Goal: Task Accomplishment & Management: Use online tool/utility

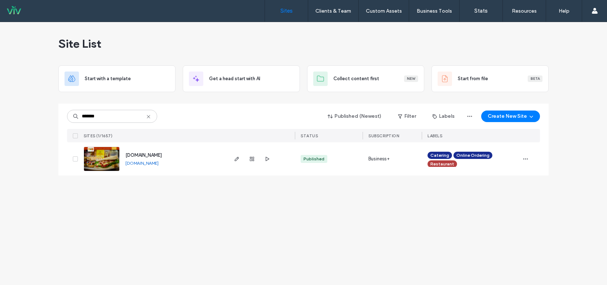
type input "*******"
click at [107, 162] on img at bounding box center [101, 171] width 35 height 49
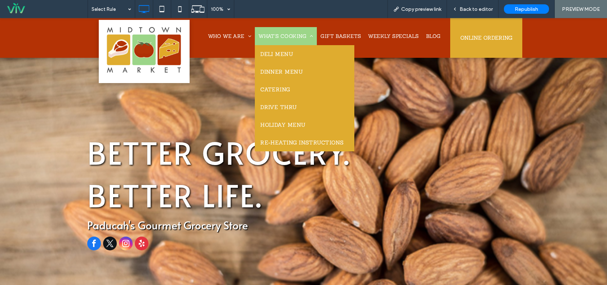
click at [268, 36] on span "WHAT'S COOKING" at bounding box center [286, 36] width 55 height 6
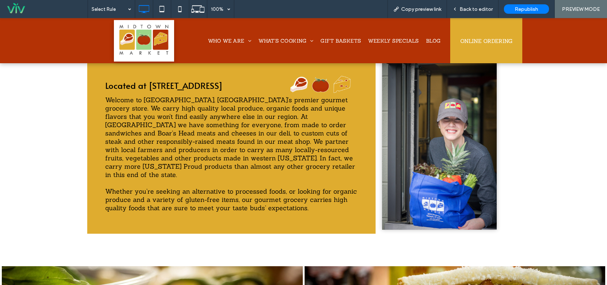
scroll to position [397, 0]
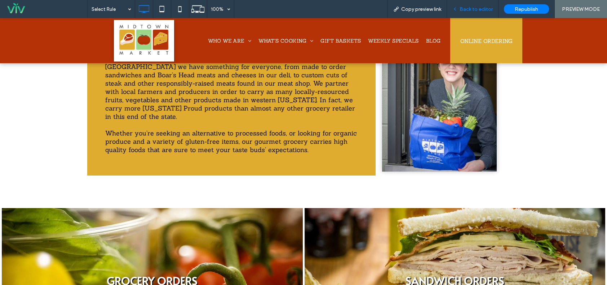
click at [484, 12] on span "Back to editor" at bounding box center [476, 9] width 33 height 6
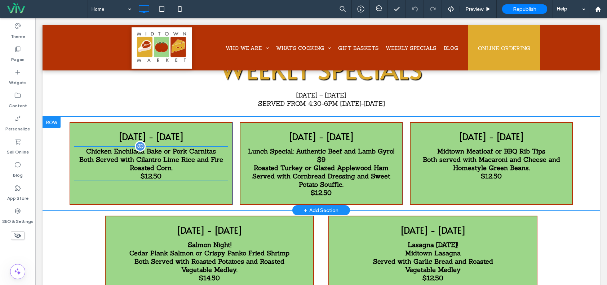
scroll to position [685, 0]
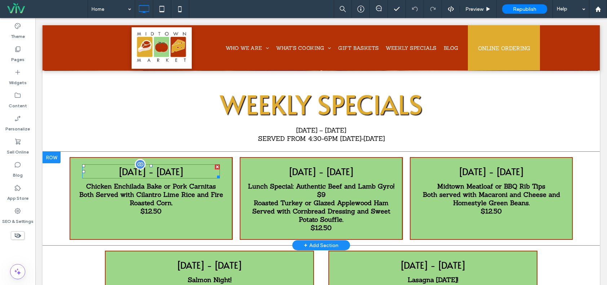
click at [181, 165] on p "Monday - August 11th" at bounding box center [151, 171] width 138 height 13
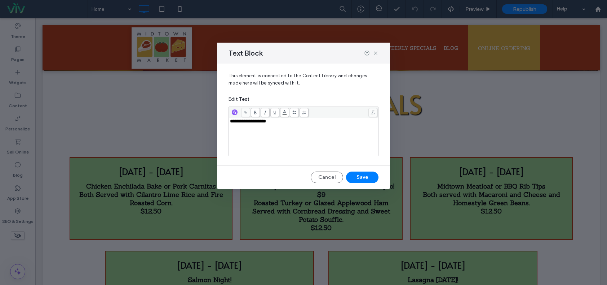
click at [266, 121] on span "**********" at bounding box center [248, 121] width 36 height 5
click at [366, 178] on button "Save" at bounding box center [362, 177] width 32 height 12
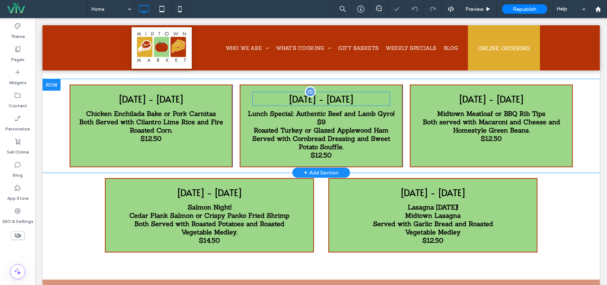
scroll to position [649, 0]
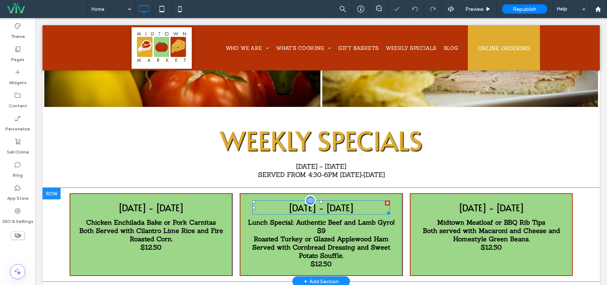
click at [288, 205] on p "Tuesday - August 12th" at bounding box center [321, 207] width 138 height 13
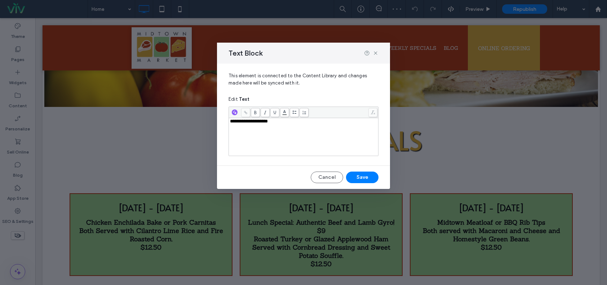
click at [268, 122] on span "**********" at bounding box center [249, 121] width 38 height 5
click at [359, 176] on button "Save" at bounding box center [362, 177] width 32 height 12
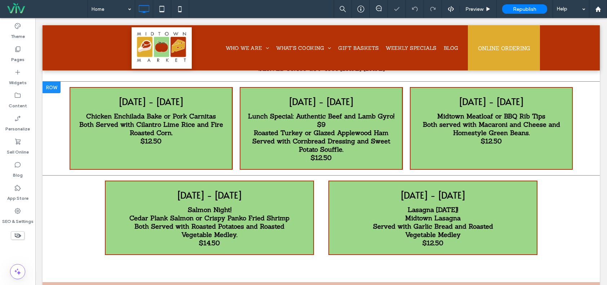
scroll to position [685, 0]
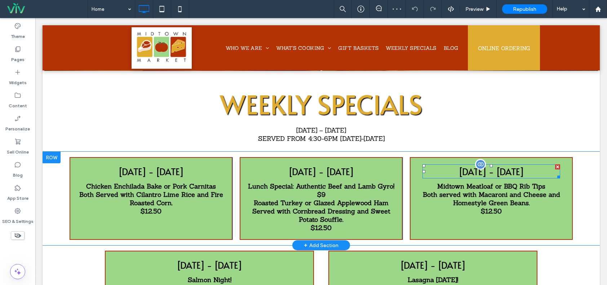
click at [463, 166] on p "Wednesday - August 13th" at bounding box center [492, 171] width 138 height 13
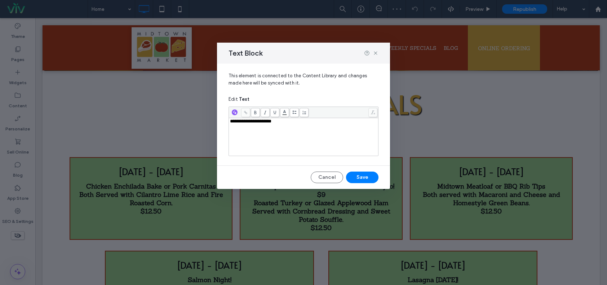
click at [287, 120] on div "**********" at bounding box center [303, 121] width 147 height 5
click at [370, 180] on button "Save" at bounding box center [362, 177] width 32 height 12
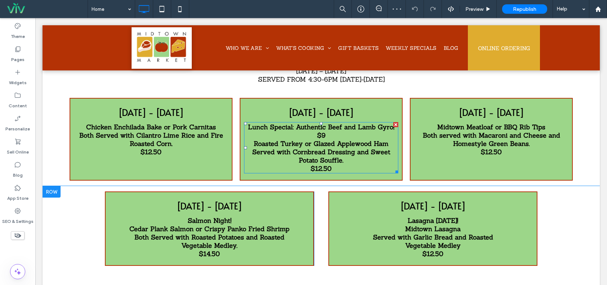
scroll to position [757, 0]
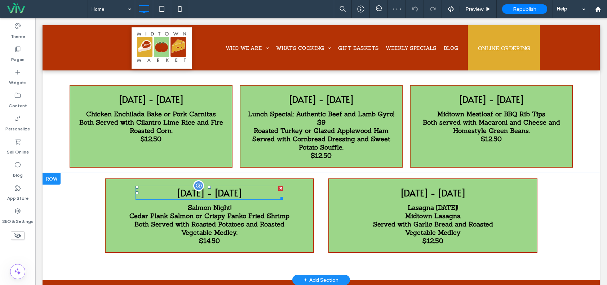
click at [236, 189] on p "Thursday - August 14th" at bounding box center [210, 192] width 148 height 13
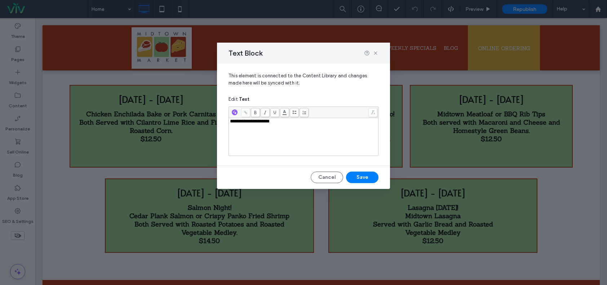
click at [270, 122] on span "**********" at bounding box center [250, 121] width 40 height 5
drag, startPoint x: 284, startPoint y: 120, endPoint x: 272, endPoint y: 119, distance: 12.7
click at [272, 119] on div "**********" at bounding box center [303, 121] width 147 height 5
click at [351, 177] on button "Save" at bounding box center [362, 177] width 32 height 12
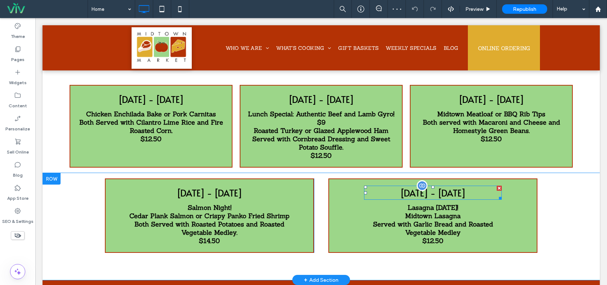
click at [389, 192] on p "Friday - August 15th" at bounding box center [433, 192] width 138 height 13
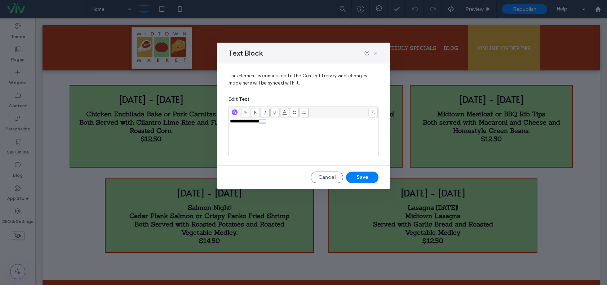
drag, startPoint x: 294, startPoint y: 120, endPoint x: 264, endPoint y: 119, distance: 29.6
click at [264, 119] on div "**********" at bounding box center [303, 121] width 147 height 5
drag, startPoint x: 366, startPoint y: 173, endPoint x: 341, endPoint y: 157, distance: 30.0
click at [366, 173] on button "Save" at bounding box center [362, 177] width 32 height 12
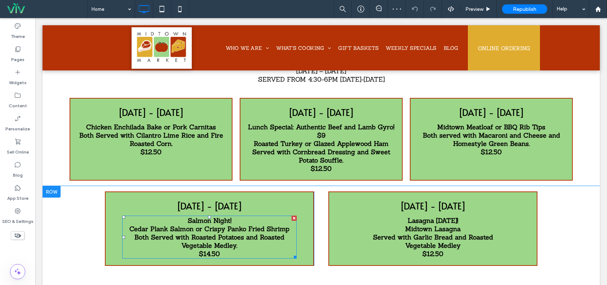
scroll to position [721, 0]
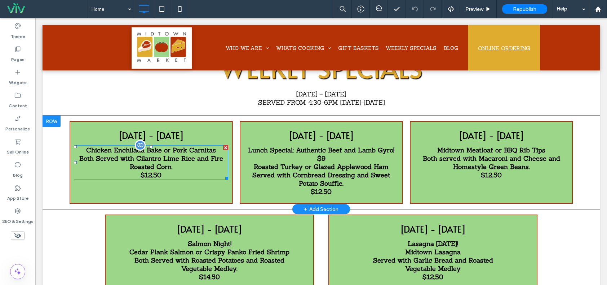
click at [125, 154] on strong "Both Served with Cilantro Lime Rice and Fire Roasted Corn." at bounding box center [151, 162] width 144 height 17
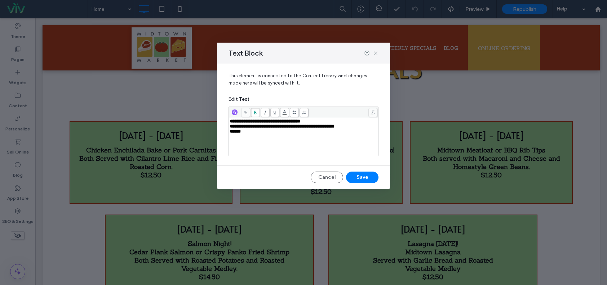
click at [230, 122] on span "**********" at bounding box center [265, 121] width 70 height 5
click at [240, 120] on div "Rich Text Editor" at bounding box center [303, 121] width 147 height 5
drag, startPoint x: 280, startPoint y: 119, endPoint x: 223, endPoint y: 120, distance: 57.0
click at [223, 120] on div "**********" at bounding box center [303, 111] width 173 height 96
click at [258, 128] on span "**********" at bounding box center [265, 126] width 70 height 5
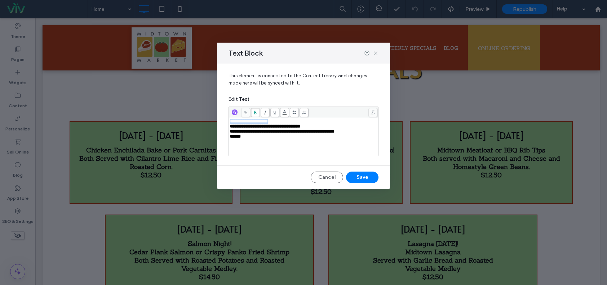
drag, startPoint x: 288, startPoint y: 121, endPoint x: 235, endPoint y: 116, distance: 52.9
click at [210, 120] on div "**********" at bounding box center [303, 142] width 607 height 285
click at [282, 131] on span "**********" at bounding box center [282, 131] width 105 height 5
drag, startPoint x: 230, startPoint y: 125, endPoint x: 338, endPoint y: 125, distance: 107.8
click at [338, 125] on div "**********" at bounding box center [303, 126] width 147 height 5
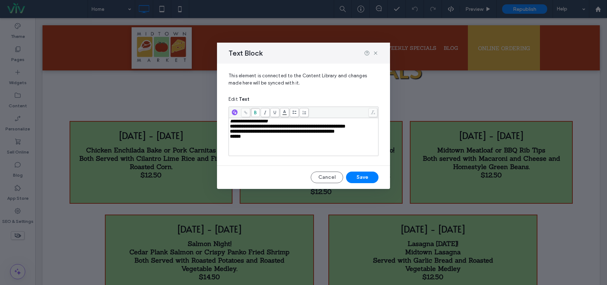
click at [279, 133] on span "**********" at bounding box center [282, 131] width 105 height 5
click at [231, 133] on span "**********" at bounding box center [282, 131] width 105 height 5
drag, startPoint x: 231, startPoint y: 138, endPoint x: 371, endPoint y: 140, distance: 140.3
click at [371, 134] on div "**********" at bounding box center [303, 131] width 147 height 5
click at [280, 171] on div "**********" at bounding box center [303, 125] width 173 height 125
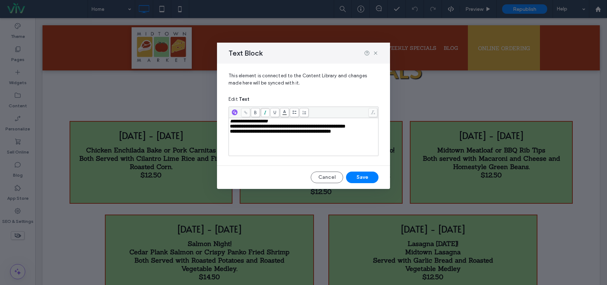
click at [331, 133] on span "**********" at bounding box center [280, 131] width 101 height 5
click at [245, 174] on div "Cancel Save" at bounding box center [304, 177] width 150 height 12
drag, startPoint x: 360, startPoint y: 175, endPoint x: 324, endPoint y: 157, distance: 40.0
click at [360, 175] on button "Save" at bounding box center [362, 177] width 32 height 12
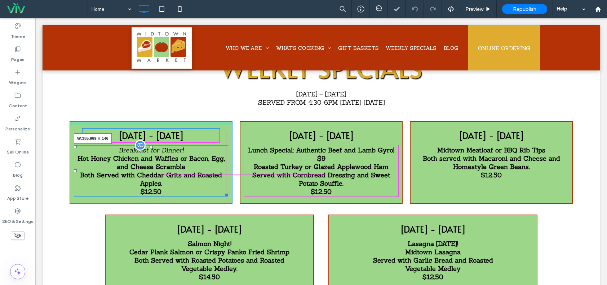
drag, startPoint x: 222, startPoint y: 190, endPoint x: 215, endPoint y: 190, distance: 6.9
click at [223, 191] on div at bounding box center [225, 193] width 5 height 5
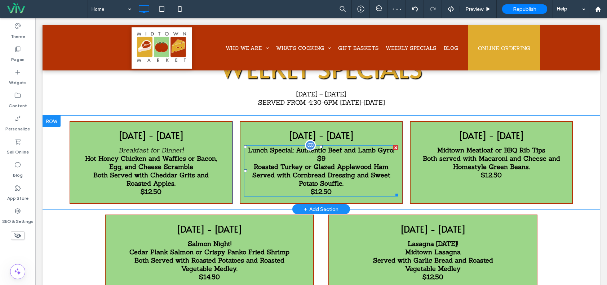
click at [327, 172] on strong "Served with Cornbread Dressing and Sweet Potato Souffle." at bounding box center [321, 179] width 138 height 17
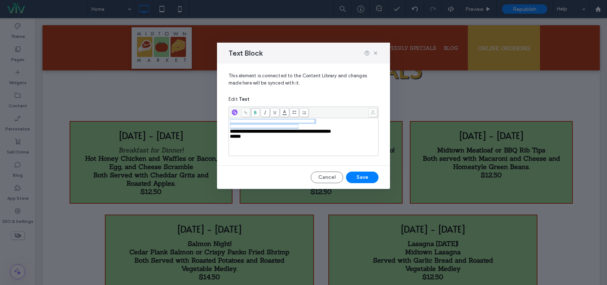
drag, startPoint x: 329, startPoint y: 126, endPoint x: 225, endPoint y: 121, distance: 104.0
click at [225, 121] on div "**********" at bounding box center [303, 111] width 173 height 96
drag, startPoint x: 240, startPoint y: 118, endPoint x: 232, endPoint y: 122, distance: 8.7
click at [232, 122] on span "**********" at bounding box center [272, 121] width 85 height 5
drag, startPoint x: 231, startPoint y: 127, endPoint x: 359, endPoint y: 129, distance: 128.0
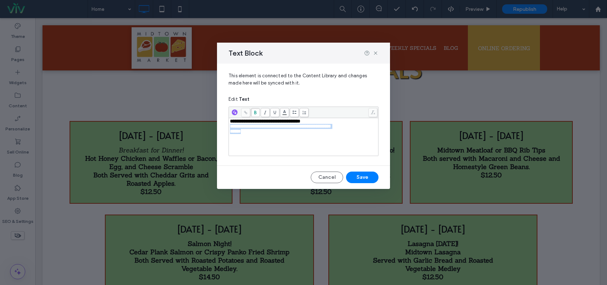
click at [369, 130] on div "**********" at bounding box center [303, 126] width 147 height 15
click at [331, 127] on span "**********" at bounding box center [280, 126] width 101 height 5
drag, startPoint x: 362, startPoint y: 124, endPoint x: 230, endPoint y: 127, distance: 132.0
click at [230, 127] on div "**********" at bounding box center [303, 126] width 147 height 5
click at [256, 180] on div "Cancel Save" at bounding box center [304, 177] width 150 height 12
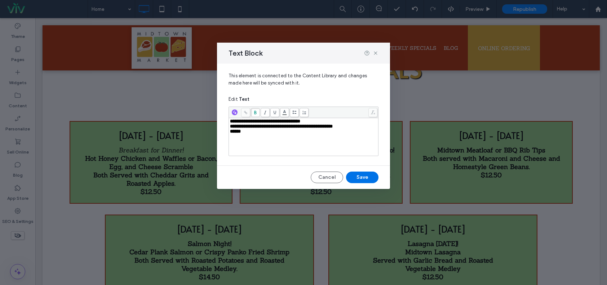
click at [356, 180] on button "Save" at bounding box center [362, 177] width 32 height 12
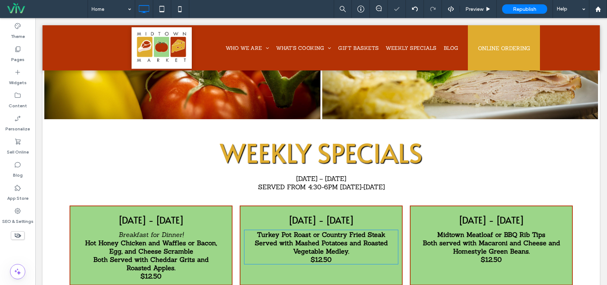
scroll to position [757, 0]
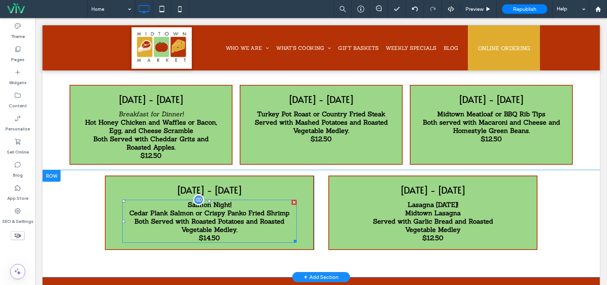
click at [242, 212] on strong "Cedar Plank Salmon or Crispy Panko Fried Shrimp" at bounding box center [209, 212] width 160 height 8
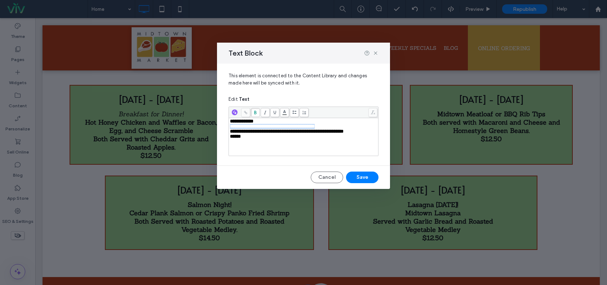
drag, startPoint x: 231, startPoint y: 125, endPoint x: 346, endPoint y: 127, distance: 115.4
click at [346, 127] on div "**********" at bounding box center [303, 126] width 147 height 5
click at [256, 166] on div "**********" at bounding box center [303, 125] width 173 height 125
click at [260, 168] on div "**********" at bounding box center [303, 125] width 173 height 125
click at [371, 177] on button "Save" at bounding box center [362, 177] width 32 height 12
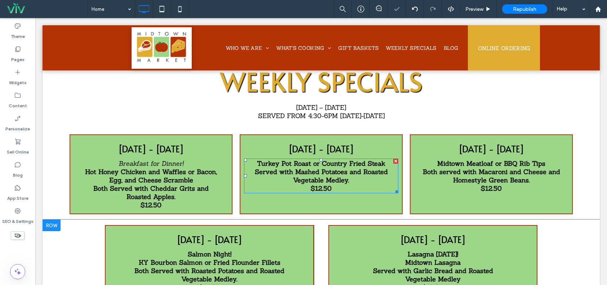
scroll to position [829, 0]
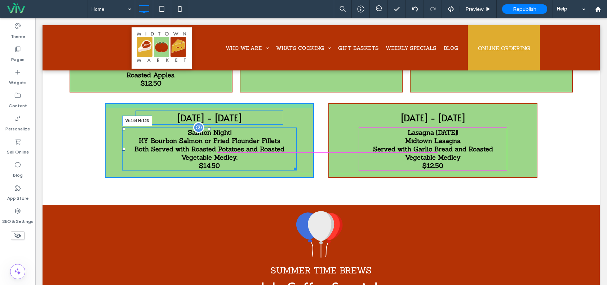
drag, startPoint x: 292, startPoint y: 162, endPoint x: 285, endPoint y: 162, distance: 7.2
click at [285, 162] on div "Salmon Night! KY Bourbon Salmon or Fried Flounder Fillets Both Served with Roas…" at bounding box center [209, 148] width 175 height 43
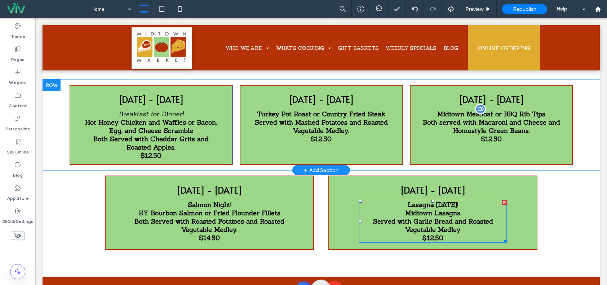
scroll to position [721, 0]
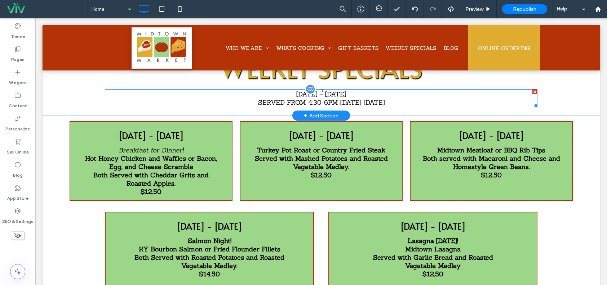
click at [330, 90] on p "August 11th – August 15th" at bounding box center [321, 94] width 433 height 8
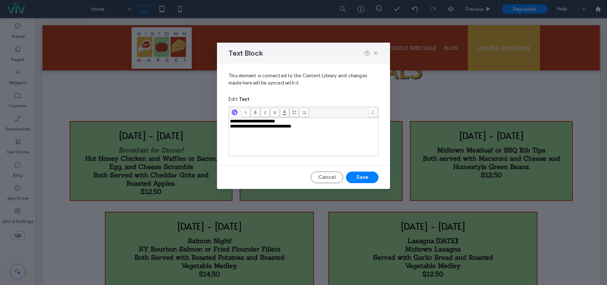
click at [250, 122] on span "**********" at bounding box center [252, 121] width 45 height 5
drag, startPoint x: 372, startPoint y: 179, endPoint x: 334, endPoint y: 158, distance: 42.9
click at [372, 179] on button "Save" at bounding box center [362, 177] width 32 height 12
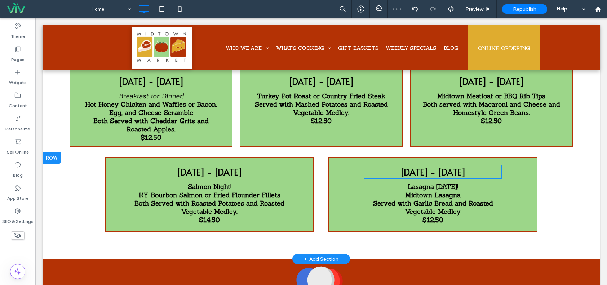
scroll to position [757, 0]
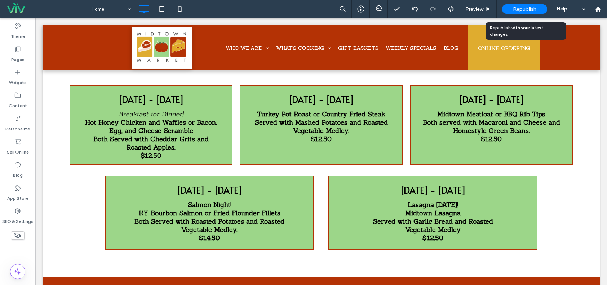
click at [523, 7] on span "Republish" at bounding box center [524, 9] width 23 height 6
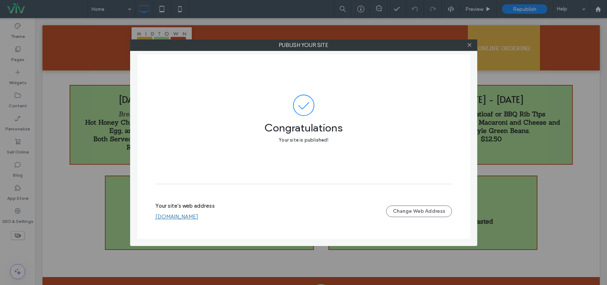
click at [275, 57] on div "Congratulations Your site is published!" at bounding box center [303, 118] width 297 height 129
click at [470, 44] on icon at bounding box center [469, 44] width 5 height 5
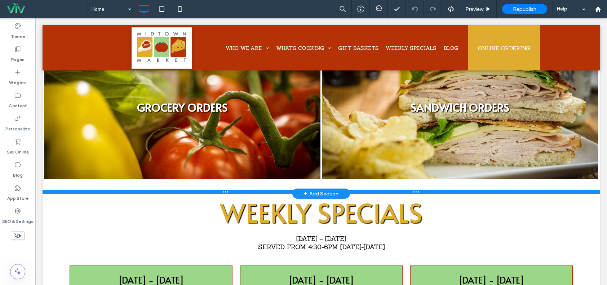
scroll to position [5, 0]
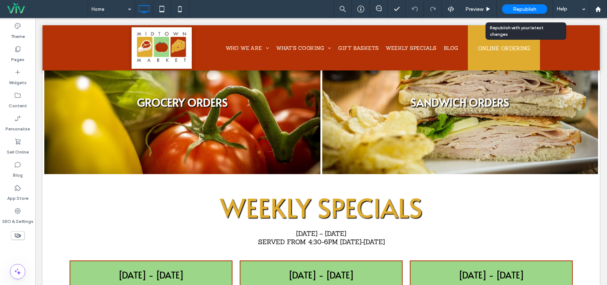
click at [512, 6] on div "Republish" at bounding box center [524, 8] width 45 height 9
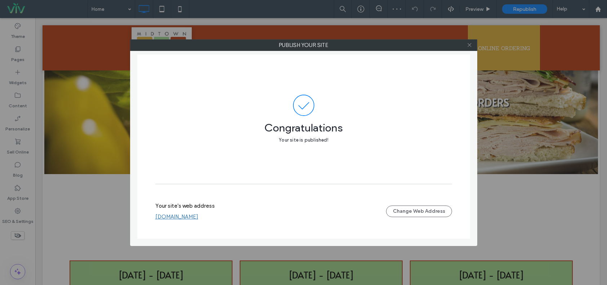
drag, startPoint x: 468, startPoint y: 44, endPoint x: 464, endPoint y: 43, distance: 4.6
click at [468, 44] on icon at bounding box center [469, 44] width 5 height 5
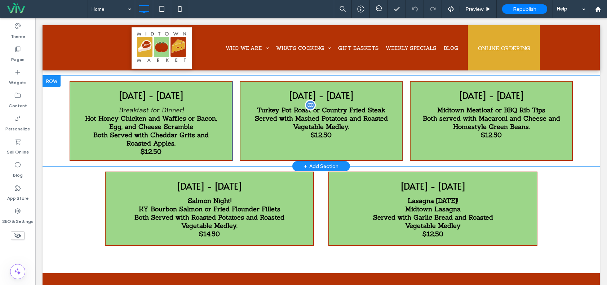
scroll to position [757, 0]
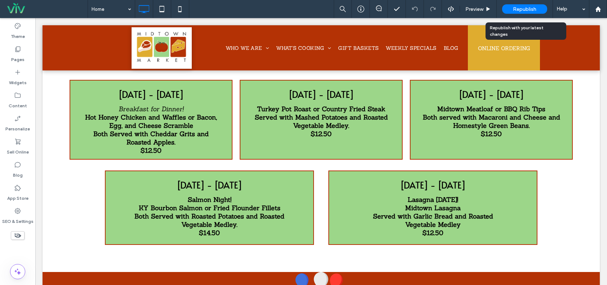
click at [525, 9] on span "Republish" at bounding box center [524, 9] width 23 height 6
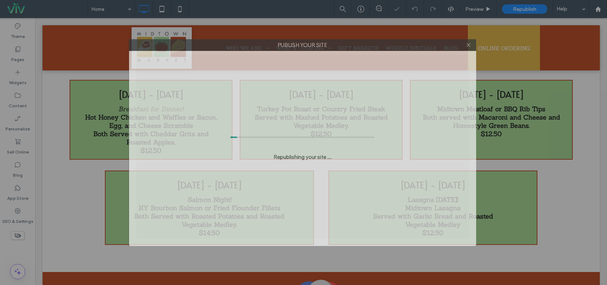
drag, startPoint x: 331, startPoint y: 45, endPoint x: 306, endPoint y: 50, distance: 25.5
click at [306, 50] on label "Publish your site" at bounding box center [302, 45] width 347 height 11
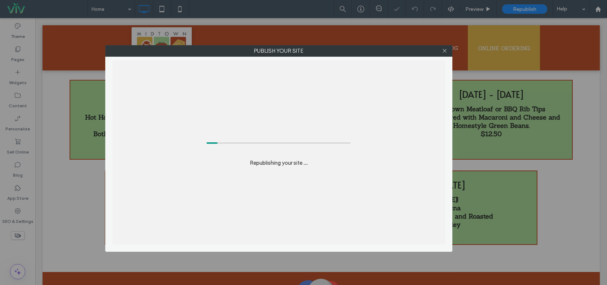
click at [272, 49] on label "Publish your site" at bounding box center [279, 50] width 347 height 11
click at [270, 49] on label "Publish your site" at bounding box center [279, 50] width 347 height 11
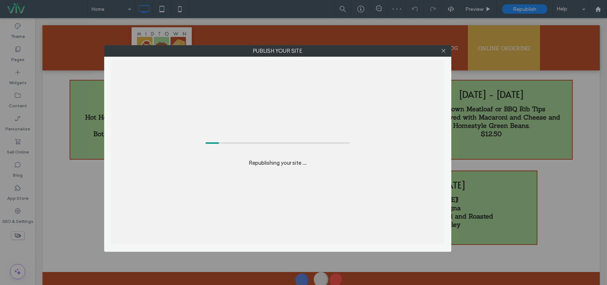
click at [252, 50] on label "Publish your site" at bounding box center [278, 50] width 347 height 11
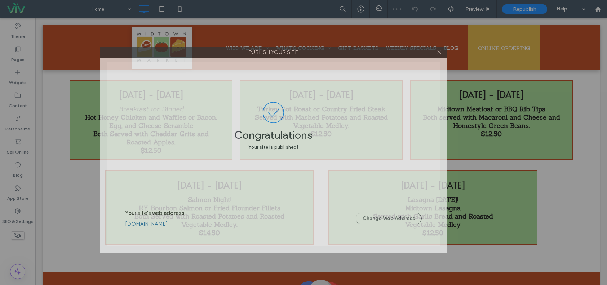
drag, startPoint x: 319, startPoint y: 48, endPoint x: 314, endPoint y: 49, distance: 4.6
click at [314, 49] on label "Publish your site" at bounding box center [273, 52] width 347 height 11
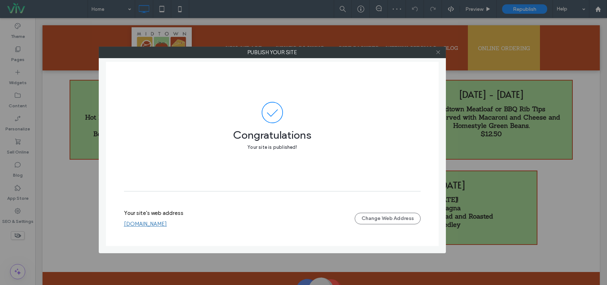
click at [439, 51] on icon at bounding box center [438, 51] width 5 height 5
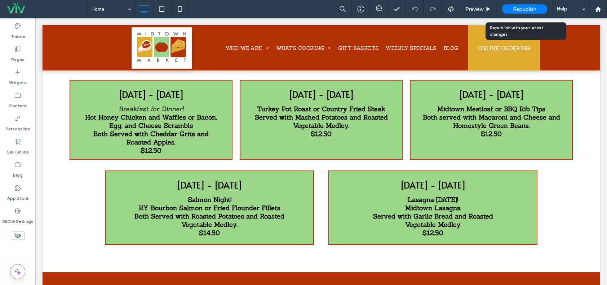
click at [527, 6] on span "Republish" at bounding box center [524, 9] width 23 height 6
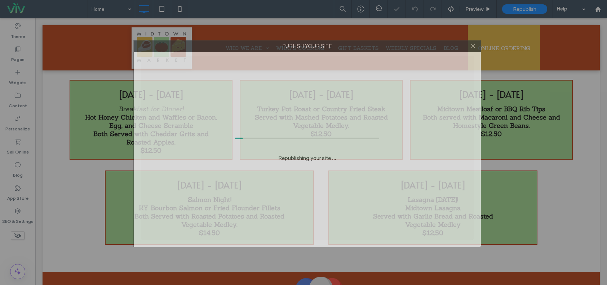
drag, startPoint x: 440, startPoint y: 46, endPoint x: 444, endPoint y: 47, distance: 3.8
click at [444, 47] on label "Publish your site" at bounding box center [307, 46] width 347 height 11
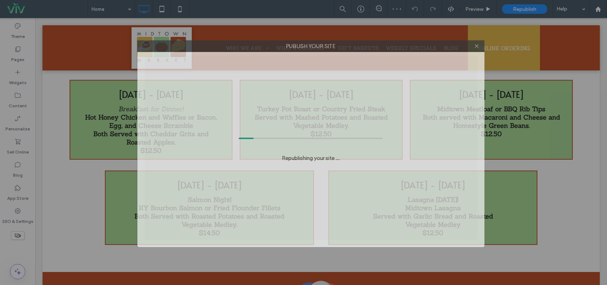
click at [448, 46] on label "Publish your site" at bounding box center [311, 46] width 347 height 11
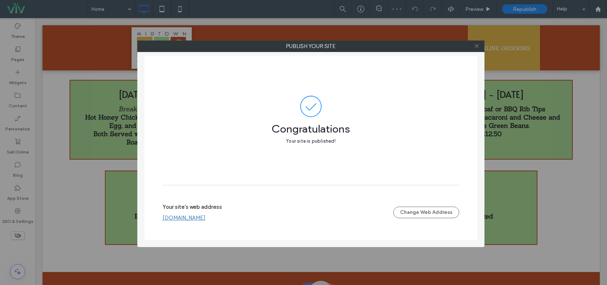
click at [476, 46] on icon at bounding box center [476, 45] width 5 height 5
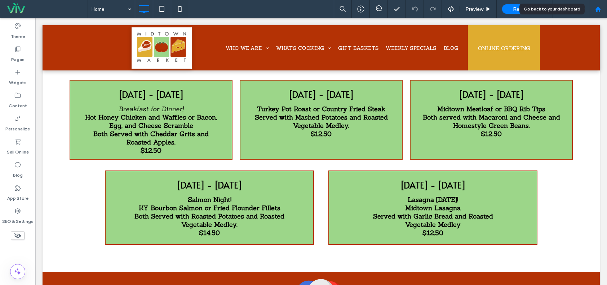
click at [598, 5] on div at bounding box center [598, 9] width 18 height 18
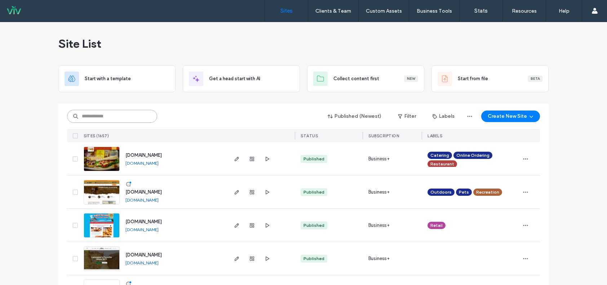
click at [127, 115] on input at bounding box center [112, 116] width 90 height 13
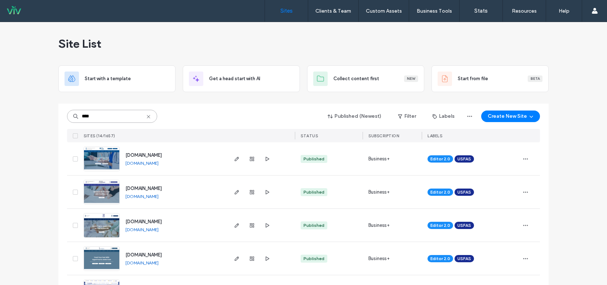
type input "****"
click at [159, 163] on link "www.cortezfootandankle.com" at bounding box center [141, 162] width 33 height 5
click at [143, 112] on input "****" at bounding box center [112, 116] width 90 height 13
click at [146, 115] on icon at bounding box center [149, 117] width 6 height 6
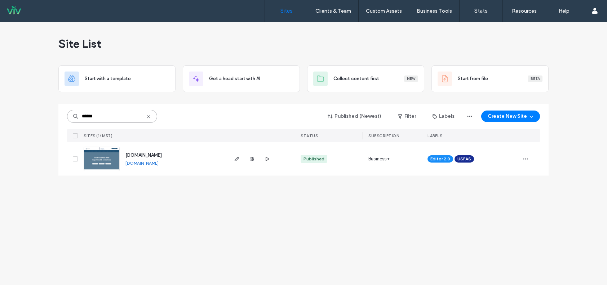
type input "******"
click at [111, 157] on img at bounding box center [101, 171] width 35 height 49
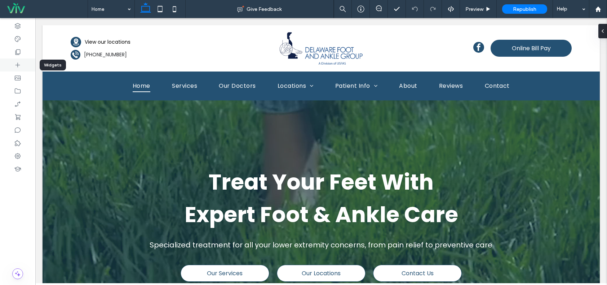
click at [14, 64] on div at bounding box center [17, 64] width 35 height 13
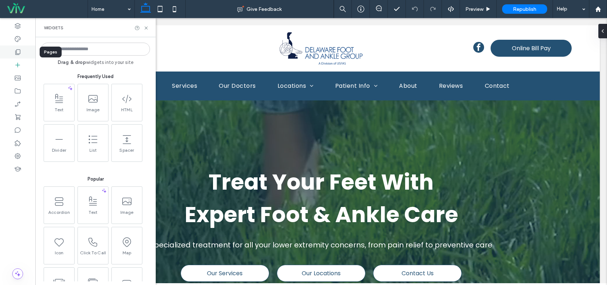
click at [18, 54] on icon at bounding box center [17, 51] width 7 height 7
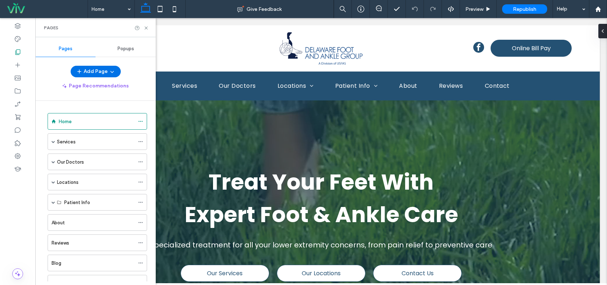
click at [93, 73] on button "Add Page" at bounding box center [96, 72] width 50 height 12
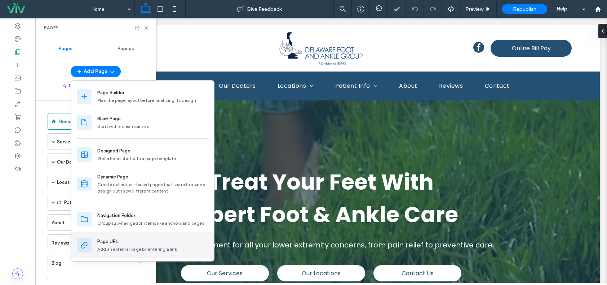
click at [143, 242] on div "Page URL" at bounding box center [152, 241] width 111 height 7
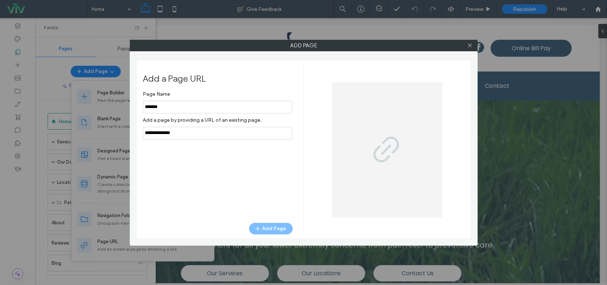
type input "*******"
drag, startPoint x: 202, startPoint y: 133, endPoint x: 120, endPoint y: 129, distance: 82.0
click at [120, 130] on div "Add Page Add a Page URL Page Name Add a page by providing a URL of an existing …" at bounding box center [303, 142] width 607 height 285
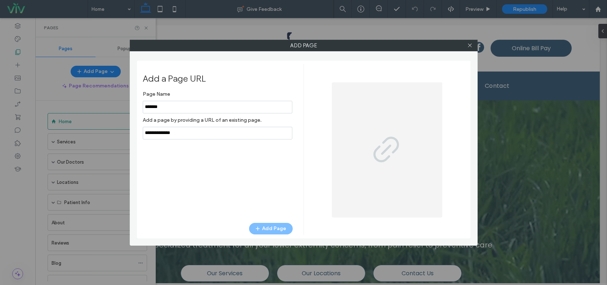
drag, startPoint x: 154, startPoint y: 134, endPoint x: 290, endPoint y: 149, distance: 137.1
click at [293, 149] on div "Add a Page URL Page Name Add a page by providing a URL of an existing page. Add…" at bounding box center [223, 139] width 161 height 151
drag, startPoint x: 216, startPoint y: 135, endPoint x: 120, endPoint y: 134, distance: 96.6
click at [119, 134] on div "Add Page Add a Page URL Page Name Add a page by providing a URL of an existing …" at bounding box center [303, 142] width 607 height 285
paste input "**********"
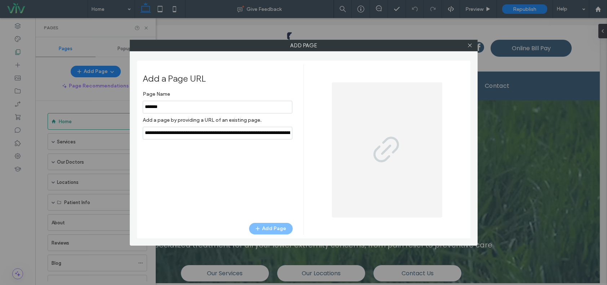
scroll to position [0, 66]
click at [204, 169] on div "Page Name Add a page by providing a URL of an existing page. Add Page" at bounding box center [218, 151] width 150 height 128
drag, startPoint x: 274, startPoint y: 134, endPoint x: 285, endPoint y: 135, distance: 10.8
click at [349, 136] on div "Add a Page URL Page Name Add a page by providing a URL of an existing page. Add…" at bounding box center [304, 149] width 322 height 170
click at [285, 133] on input "notEmpty,url" at bounding box center [218, 133] width 150 height 13
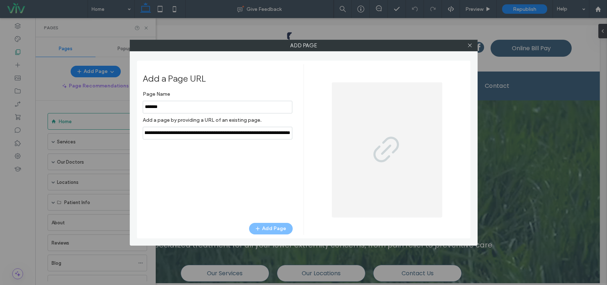
click at [289, 133] on input "notEmpty,url" at bounding box center [218, 133] width 150 height 13
type input "**********"
click at [288, 151] on div "Page Name Add a page by providing a URL of an existing page. Add Page" at bounding box center [218, 151] width 150 height 128
click at [274, 228] on button "Add Page" at bounding box center [271, 229] width 44 height 12
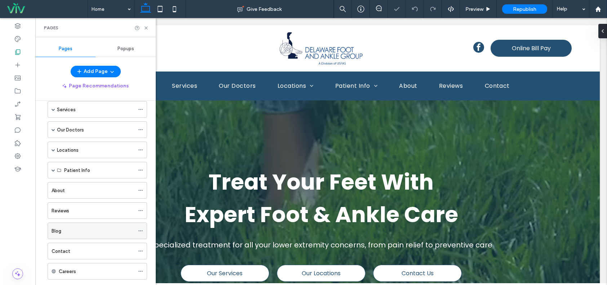
scroll to position [48, 0]
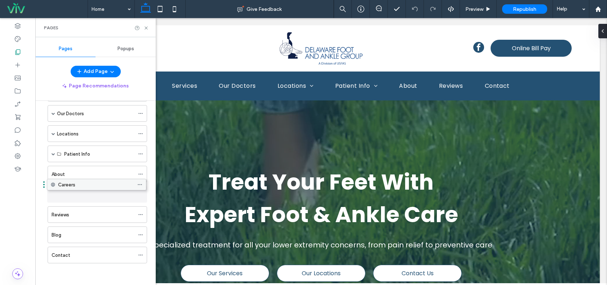
drag, startPoint x: 78, startPoint y: 253, endPoint x: 77, endPoint y: 185, distance: 67.8
click at [146, 28] on icon at bounding box center [146, 27] width 5 height 5
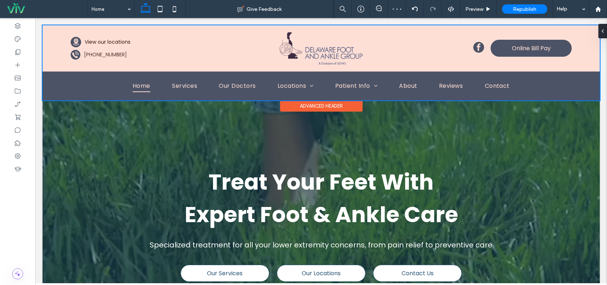
click at [154, 88] on div at bounding box center [322, 62] width 558 height 75
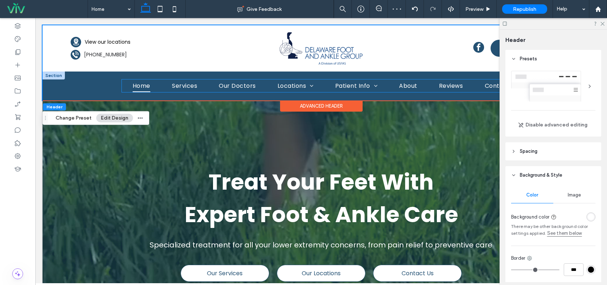
click at [155, 88] on ul "Home Services Our Doctors Locations [GEOGRAPHIC_DATA][PERSON_NAME] Christiana O…" at bounding box center [321, 85] width 399 height 13
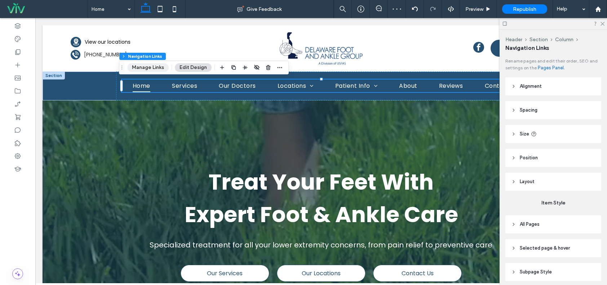
click at [151, 64] on button "Manage Links" at bounding box center [147, 67] width 41 height 9
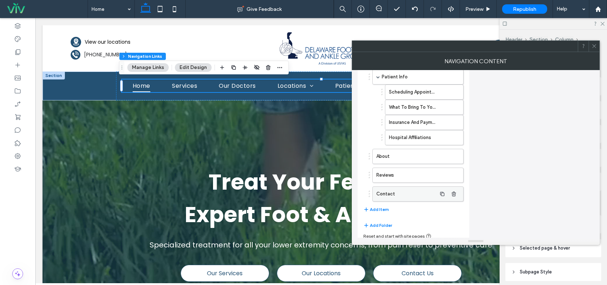
scroll to position [179, 0]
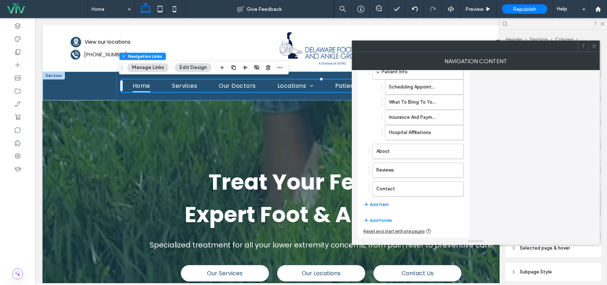
click at [383, 203] on button "Add Item" at bounding box center [377, 204] width 26 height 9
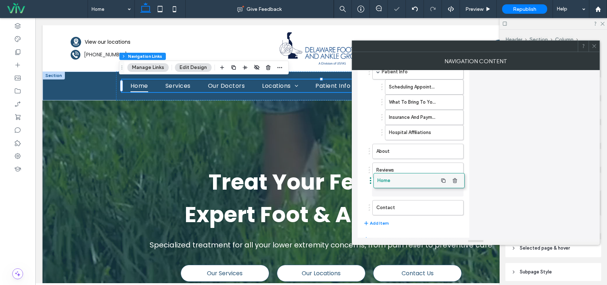
drag, startPoint x: 386, startPoint y: 204, endPoint x: 387, endPoint y: 177, distance: 27.1
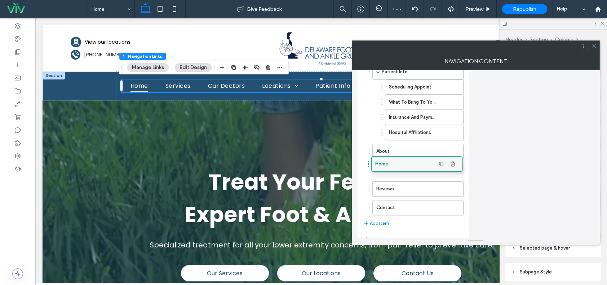
drag, startPoint x: 389, startPoint y: 188, endPoint x: 388, endPoint y: 163, distance: 25.6
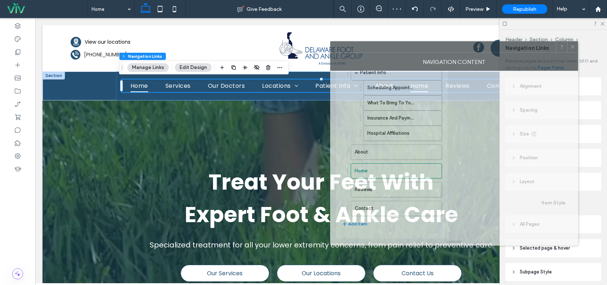
drag, startPoint x: 443, startPoint y: 49, endPoint x: 353, endPoint y: 57, distance: 90.9
click at [353, 52] on div at bounding box center [444, 46] width 226 height 11
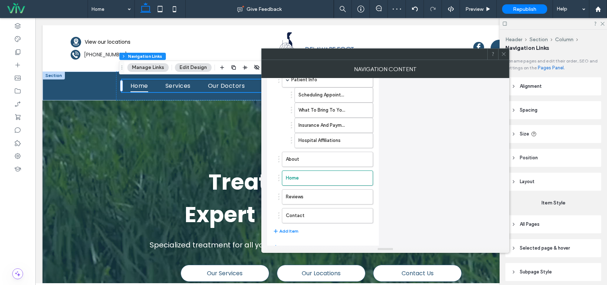
scroll to position [0, 0]
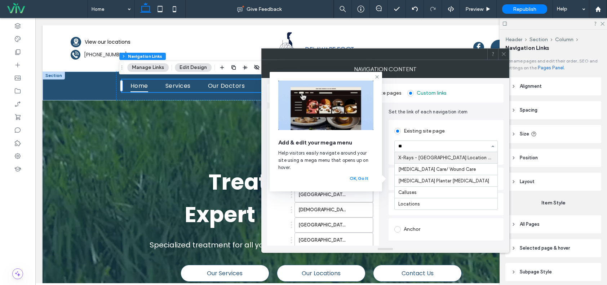
type input "*"
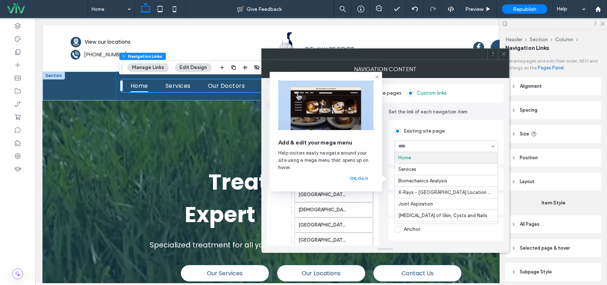
click at [392, 176] on div "Mega menu BETA" at bounding box center [446, 178] width 115 height 22
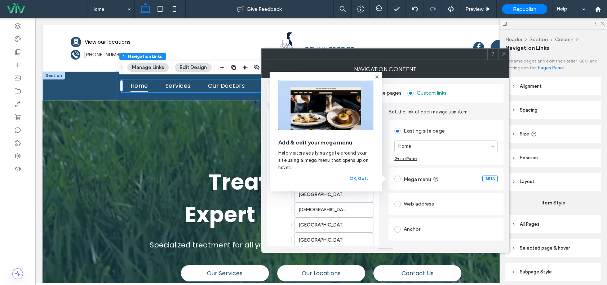
click at [410, 205] on div "Web address" at bounding box center [446, 204] width 103 height 12
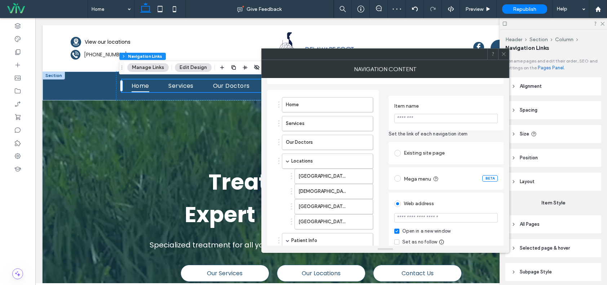
scroll to position [72, 0]
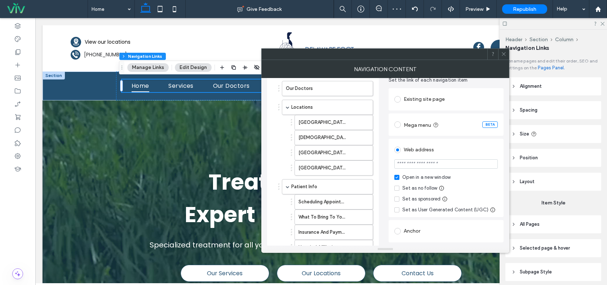
click at [410, 166] on input "url" at bounding box center [446, 163] width 103 height 9
paste input "**********"
type input "**********"
click at [429, 138] on div "**********" at bounding box center [446, 177] width 115 height 78
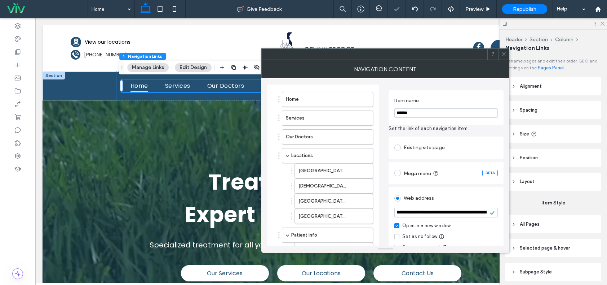
scroll to position [0, 0]
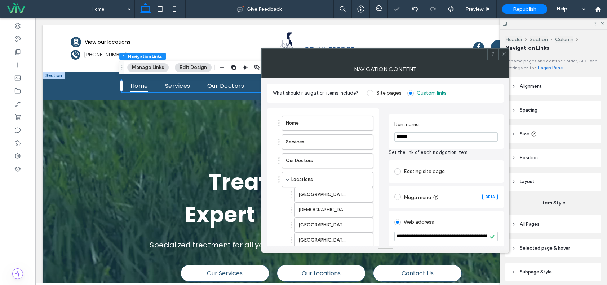
drag, startPoint x: 416, startPoint y: 136, endPoint x: 394, endPoint y: 137, distance: 22.0
click at [391, 137] on div "Item name ******" at bounding box center [446, 131] width 115 height 35
type input "*******"
click at [416, 154] on span "Set the link of each navigation item" at bounding box center [446, 152] width 115 height 7
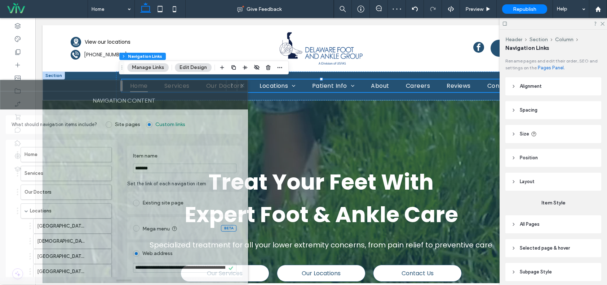
drag, startPoint x: 425, startPoint y: 56, endPoint x: 52, endPoint y: 88, distance: 374.2
click at [52, 88] on div at bounding box center [113, 85] width 226 height 11
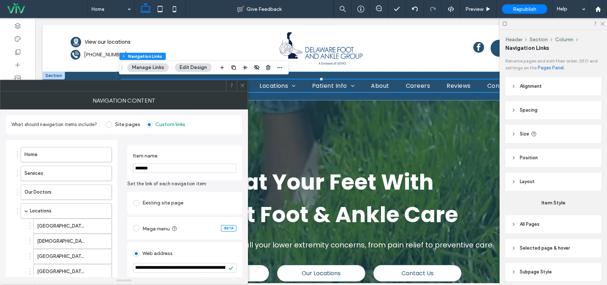
click at [242, 88] on icon at bounding box center [242, 85] width 5 height 5
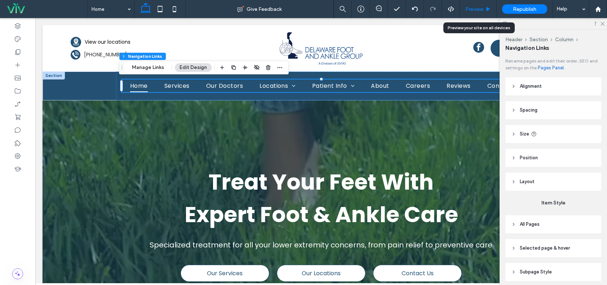
click at [485, 6] on div "Preview" at bounding box center [478, 9] width 36 height 6
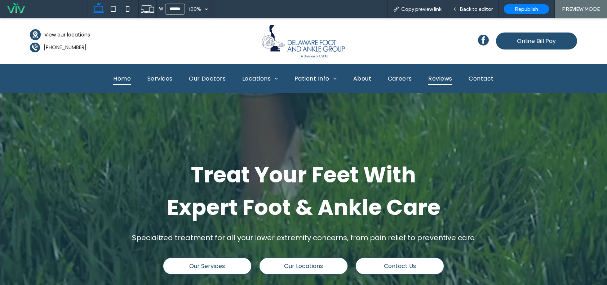
click at [441, 78] on span "Reviews" at bounding box center [440, 78] width 24 height 13
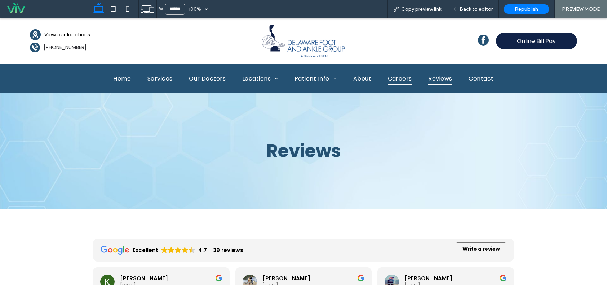
click at [396, 85] on span "Careers" at bounding box center [400, 78] width 24 height 13
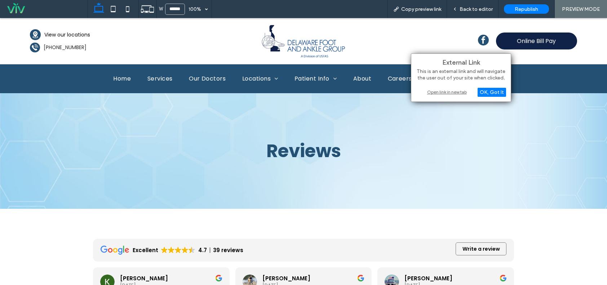
click at [433, 92] on div "Open link in new tab" at bounding box center [461, 92] width 90 height 8
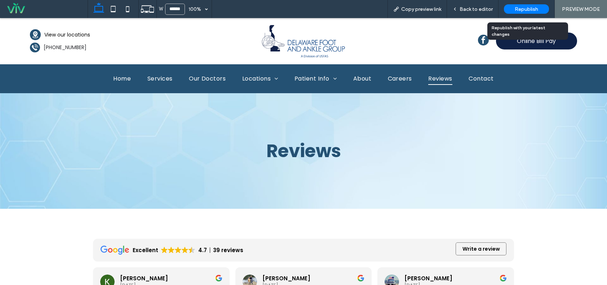
click at [530, 8] on span "Republish" at bounding box center [526, 9] width 23 height 6
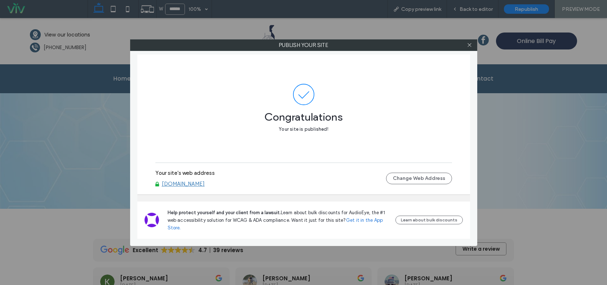
click at [205, 182] on link "[DOMAIN_NAME]" at bounding box center [183, 183] width 43 height 6
click at [472, 46] on icon at bounding box center [469, 44] width 5 height 5
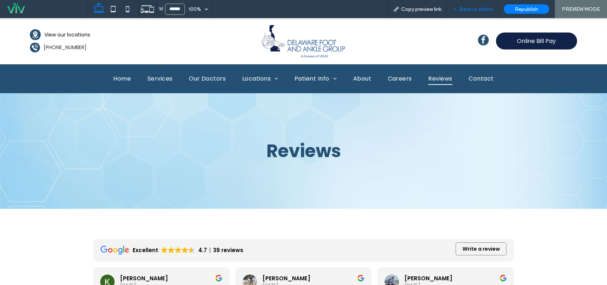
click at [473, 14] on div "Back to editor" at bounding box center [473, 9] width 52 height 18
click at [471, 6] on span "Back to editor" at bounding box center [476, 9] width 33 height 6
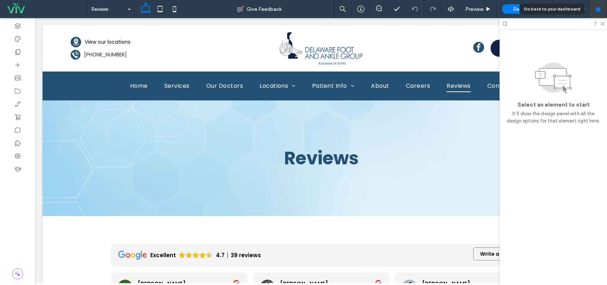
click at [596, 10] on icon at bounding box center [598, 9] width 6 height 6
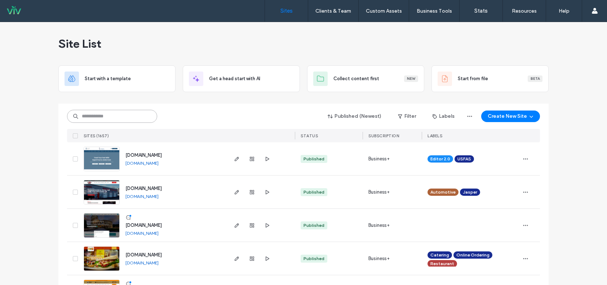
click at [114, 111] on input at bounding box center [112, 116] width 90 height 13
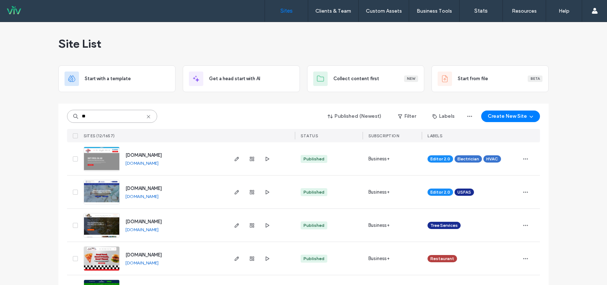
type input "**"
click at [113, 186] on img at bounding box center [101, 204] width 35 height 49
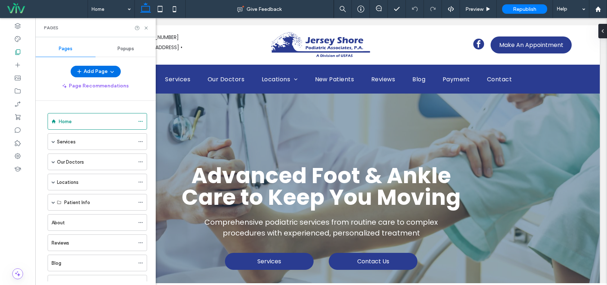
click at [92, 73] on button "Add Page" at bounding box center [96, 72] width 50 height 12
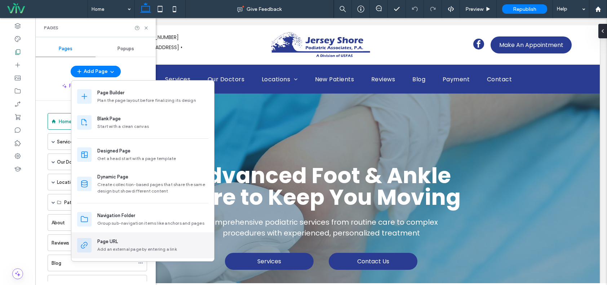
click at [135, 240] on div "Page URL" at bounding box center [152, 241] width 111 height 7
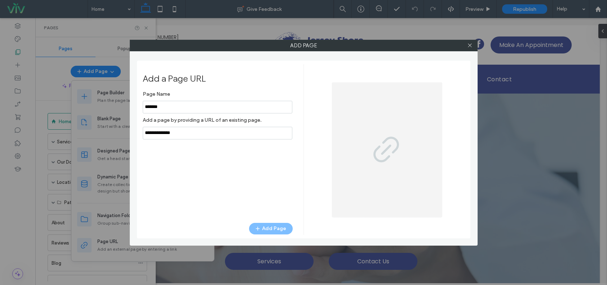
type input "*******"
drag, startPoint x: 195, startPoint y: 131, endPoint x: 146, endPoint y: 132, distance: 48.7
click at [60, 135] on div "Add Page Add a Page URL Page Name Add a page by providing a URL of an existing …" at bounding box center [303, 142] width 607 height 285
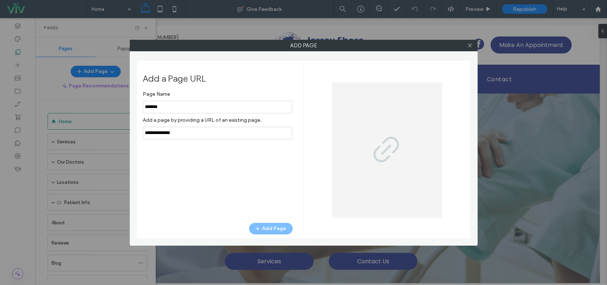
drag, startPoint x: 155, startPoint y: 130, endPoint x: 159, endPoint y: 118, distance: 12.8
click at [159, 118] on label "Add a page by providing a URL of an existing page." at bounding box center [218, 119] width 150 height 13
drag, startPoint x: 201, startPoint y: 135, endPoint x: 107, endPoint y: 134, distance: 94.1
click at [106, 137] on div "Add Page Add a Page URL Page Name Add a page by providing a URL of an existing …" at bounding box center [303, 142] width 607 height 285
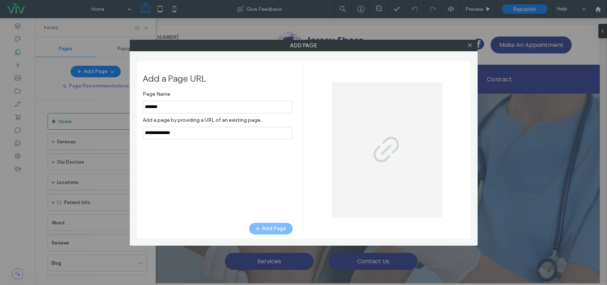
click at [198, 133] on input "notEmpty,url" at bounding box center [218, 133] width 150 height 13
drag, startPoint x: 198, startPoint y: 133, endPoint x: 189, endPoint y: 133, distance: 9.4
click at [189, 133] on input "notEmpty,url" at bounding box center [218, 133] width 150 height 13
drag, startPoint x: 189, startPoint y: 133, endPoint x: 95, endPoint y: 129, distance: 93.8
click at [63, 133] on div "Add Page Add a Page URL Page Name Add a page by providing a URL of an existing …" at bounding box center [303, 142] width 607 height 285
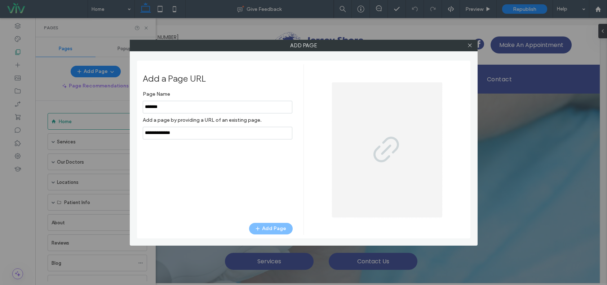
paste input "**********"
click at [285, 164] on div "Page Name Add a page by providing a URL of an existing page. Add Page" at bounding box center [218, 151] width 150 height 128
drag, startPoint x: 284, startPoint y: 130, endPoint x: 291, endPoint y: 131, distance: 7.2
click at [303, 135] on div "Add a Page URL Page Name Add a page by providing a URL of an existing page. Add…" at bounding box center [304, 149] width 322 height 170
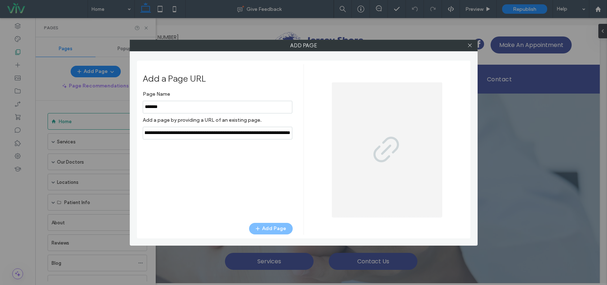
click at [291, 131] on input "notEmpty,url" at bounding box center [218, 133] width 150 height 13
type input "**********"
click at [286, 163] on div "Page Name Add a page by providing a URL of an existing page. Add Page" at bounding box center [218, 151] width 150 height 128
click at [278, 225] on button "Add Page" at bounding box center [271, 229] width 44 height 12
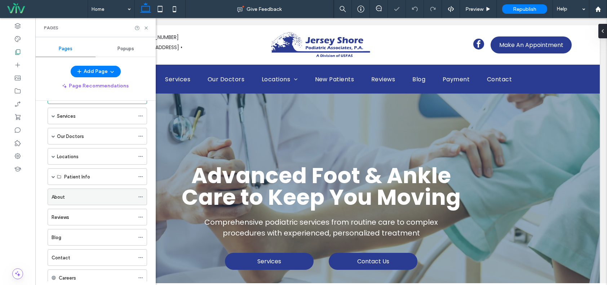
scroll to position [48, 0]
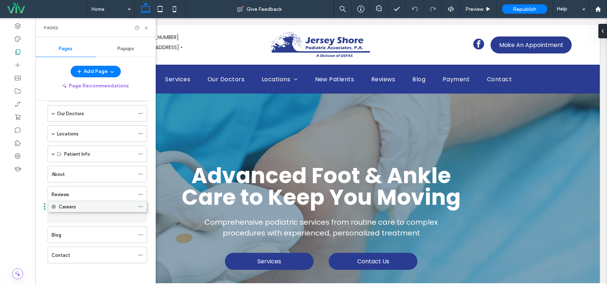
drag, startPoint x: 87, startPoint y: 255, endPoint x: 87, endPoint y: 208, distance: 46.2
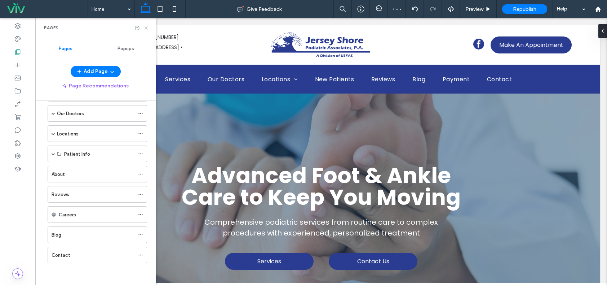
click at [146, 27] on use at bounding box center [146, 27] width 3 height 3
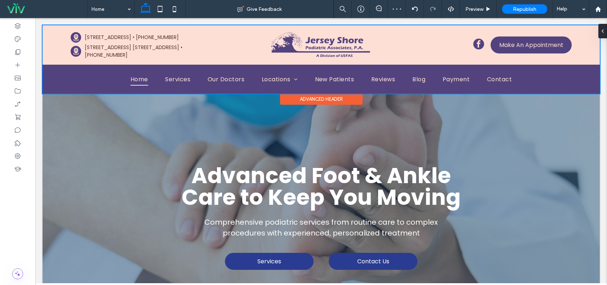
click at [239, 80] on div at bounding box center [322, 59] width 558 height 68
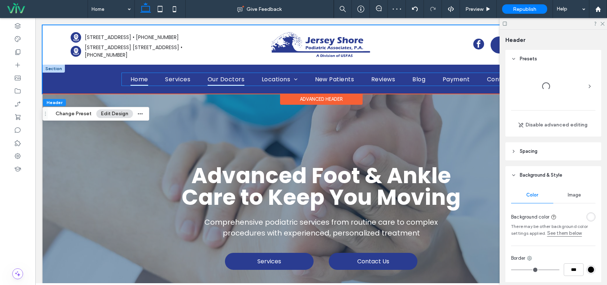
click at [234, 82] on span "Our Doctors" at bounding box center [226, 79] width 37 height 13
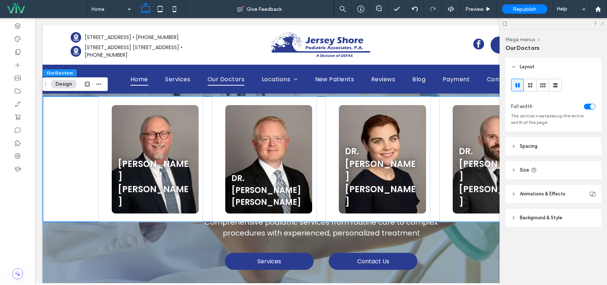
click at [603, 23] on icon at bounding box center [602, 23] width 5 height 5
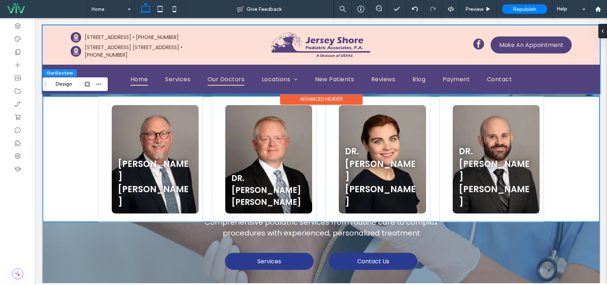
click at [464, 80] on div at bounding box center [322, 59] width 558 height 68
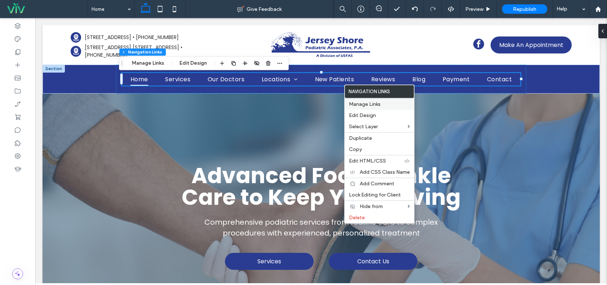
click at [366, 104] on span "Manage Links" at bounding box center [365, 104] width 32 height 6
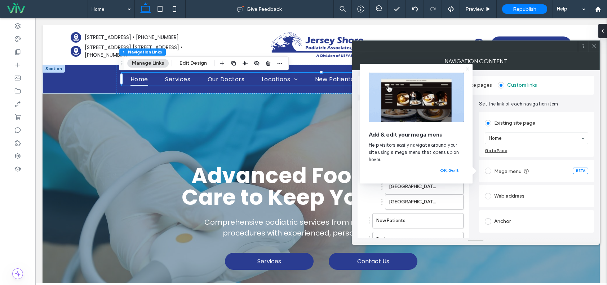
click at [466, 70] on icon at bounding box center [468, 69] width 6 height 6
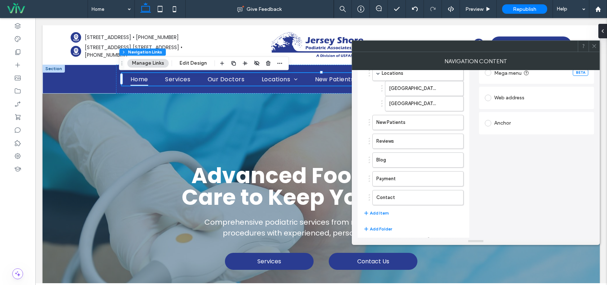
scroll to position [107, 0]
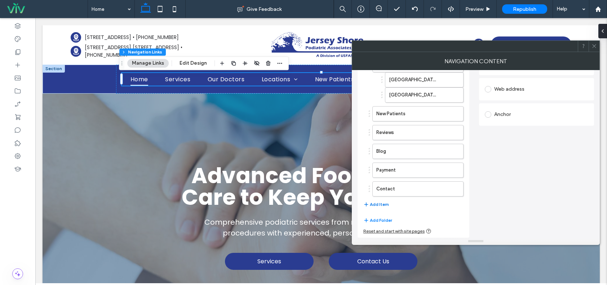
click at [375, 208] on button "Add Item" at bounding box center [377, 204] width 26 height 9
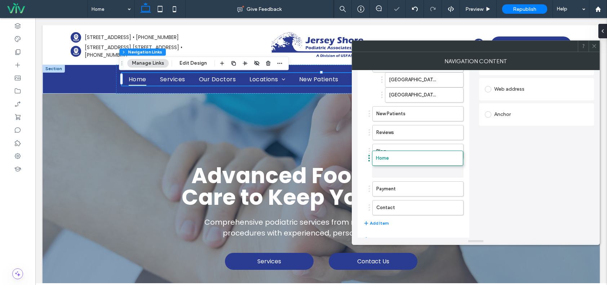
drag, startPoint x: 383, startPoint y: 207, endPoint x: 383, endPoint y: 160, distance: 47.2
click at [389, 163] on label "Home" at bounding box center [406, 170] width 60 height 14
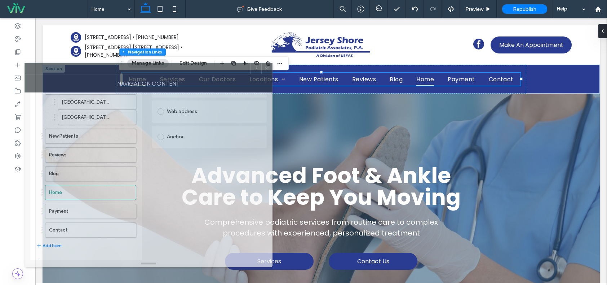
drag, startPoint x: 317, startPoint y: 59, endPoint x: 86, endPoint y: 74, distance: 231.6
click at [86, 74] on div at bounding box center [138, 68] width 226 height 11
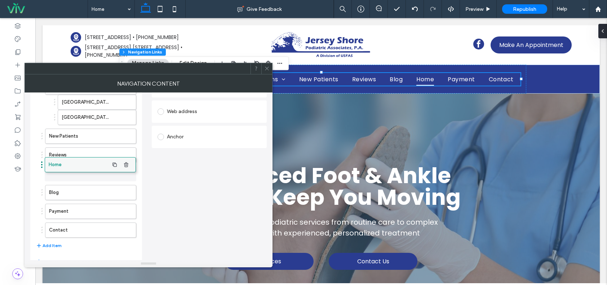
drag, startPoint x: 90, startPoint y: 193, endPoint x: 90, endPoint y: 165, distance: 27.8
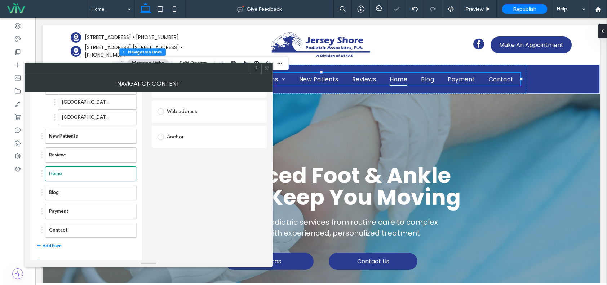
scroll to position [0, 0]
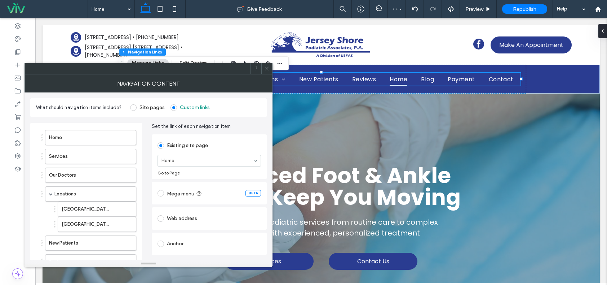
click at [190, 220] on div "Web address" at bounding box center [209, 218] width 103 height 12
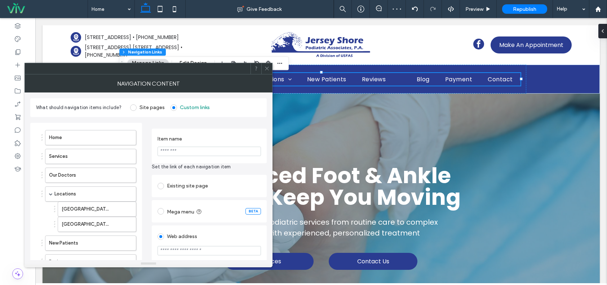
click at [189, 246] on input "url" at bounding box center [209, 250] width 103 height 9
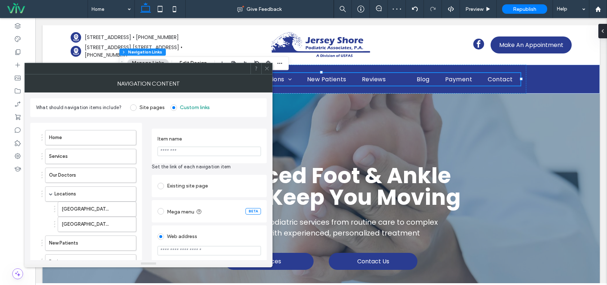
paste input "**********"
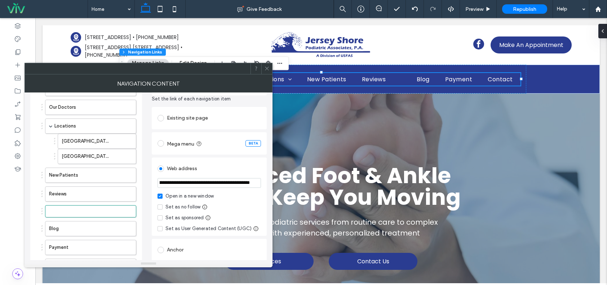
scroll to position [72, 0]
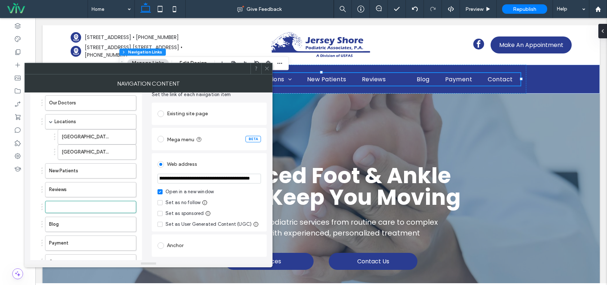
type input "**********"
click at [216, 153] on div "**********" at bounding box center [209, 192] width 115 height 78
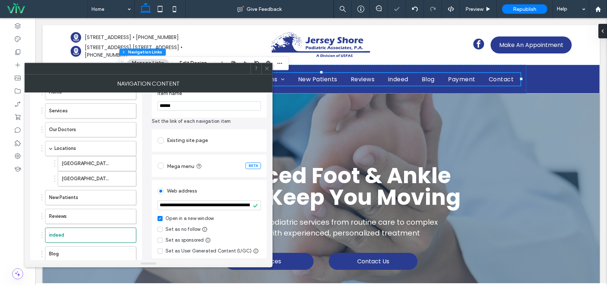
scroll to position [0, 0]
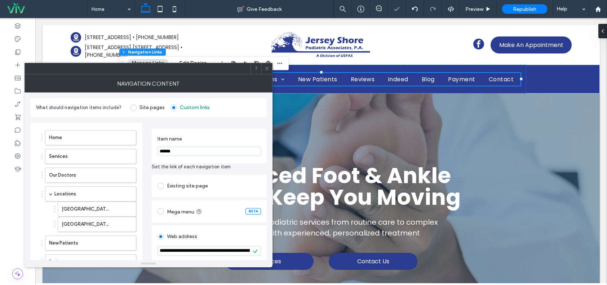
drag, startPoint x: 193, startPoint y: 153, endPoint x: 146, endPoint y: 147, distance: 46.9
click at [146, 147] on div "**********" at bounding box center [148, 251] width 237 height 268
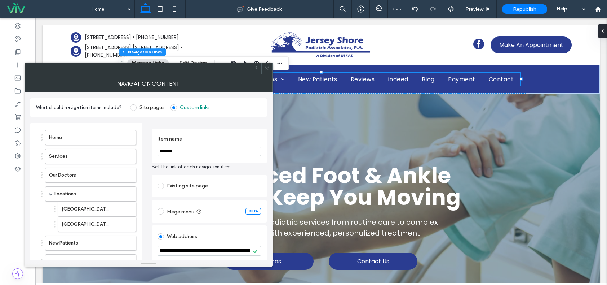
type input "*******"
click at [204, 167] on span "Set the link of each navigation item" at bounding box center [209, 166] width 115 height 7
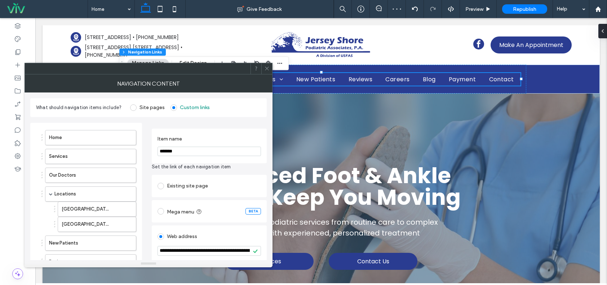
click at [266, 70] on icon at bounding box center [266, 68] width 5 height 5
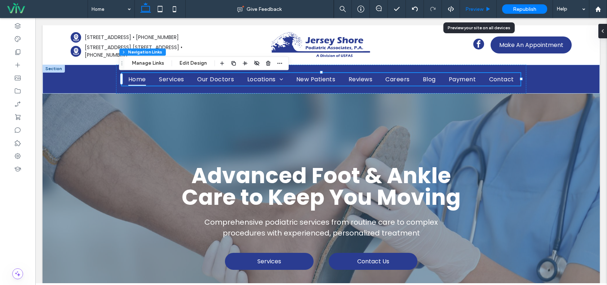
click at [471, 12] on div "Preview" at bounding box center [478, 9] width 37 height 18
click at [473, 10] on span "Preview" at bounding box center [475, 9] width 18 height 6
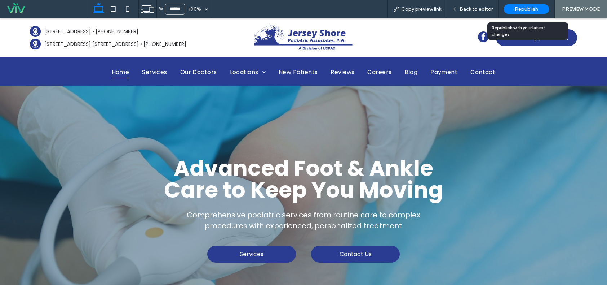
click at [523, 10] on span "Republish" at bounding box center [526, 9] width 23 height 6
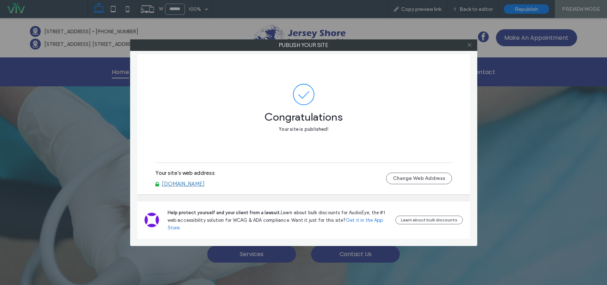
click at [469, 45] on icon at bounding box center [469, 44] width 5 height 5
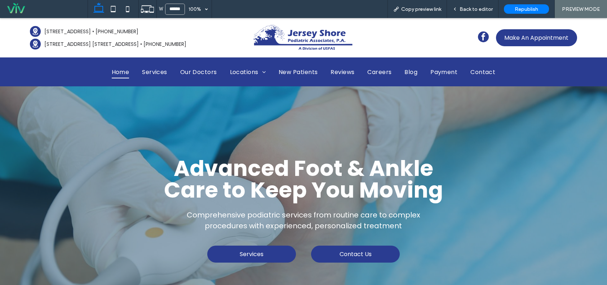
click at [480, 6] on span "Back to editor" at bounding box center [476, 9] width 33 height 6
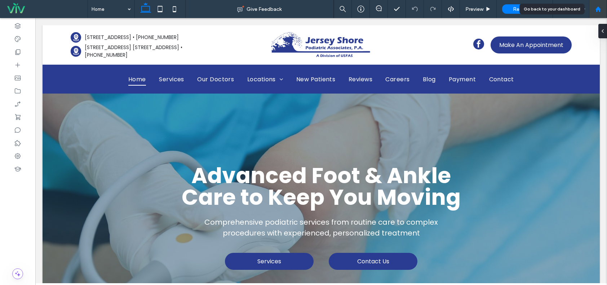
click at [594, 10] on div at bounding box center [598, 9] width 17 height 6
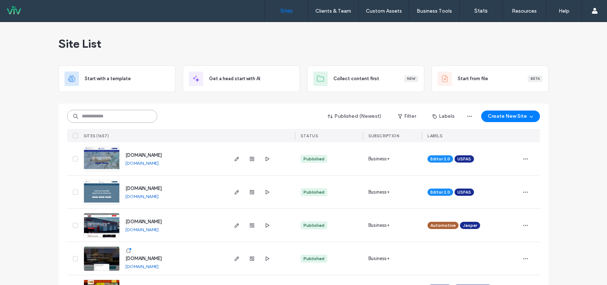
click at [90, 116] on input at bounding box center [112, 116] width 90 height 13
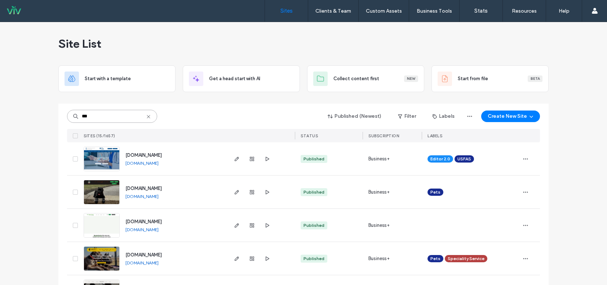
type input "***"
click at [104, 163] on img at bounding box center [101, 171] width 35 height 49
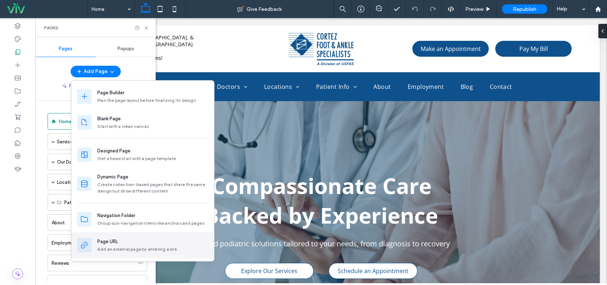
click at [136, 240] on div "Page URL" at bounding box center [152, 241] width 111 height 7
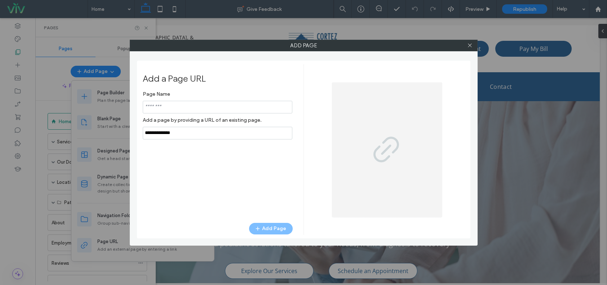
drag, startPoint x: 166, startPoint y: 137, endPoint x: 135, endPoint y: 133, distance: 31.5
click at [135, 135] on div "Add Page Add a Page URL Page Name Add a page by providing a URL of an existing …" at bounding box center [304, 143] width 348 height 206
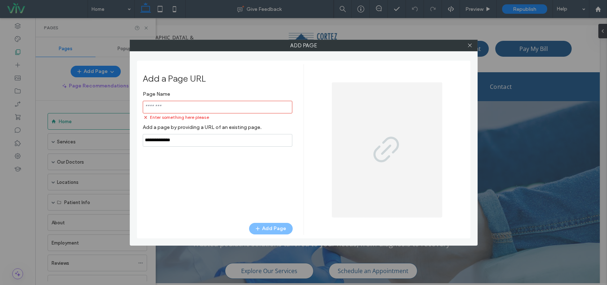
paste input "**********"
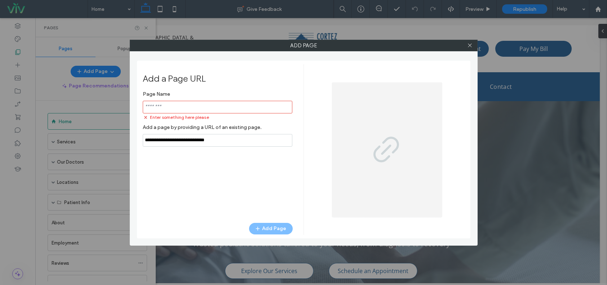
click at [173, 107] on input "notEmpty" at bounding box center [218, 107] width 150 height 13
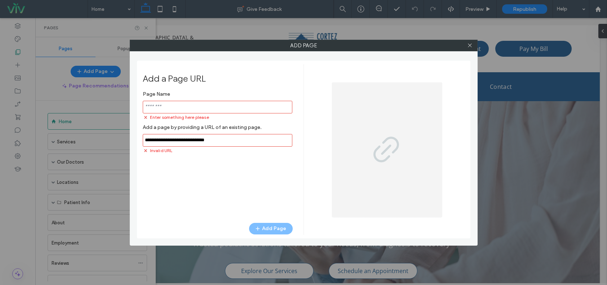
drag, startPoint x: 248, startPoint y: 142, endPoint x: 84, endPoint y: 143, distance: 164.1
click at [68, 146] on div "Add Page Add a Page URL Page Name Enter something here please Add a page by pro…" at bounding box center [303, 142] width 607 height 285
paste input "**********"
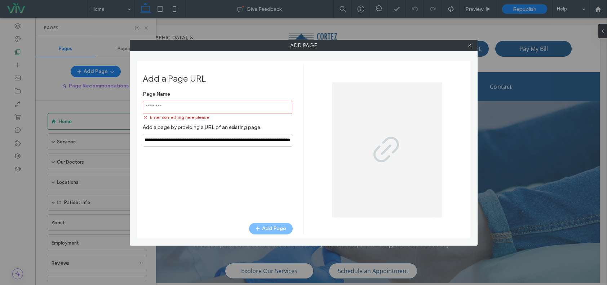
scroll to position [0, 66]
type input "**********"
click at [237, 174] on div "Page Name Enter something here please Add a page by providing a URL of an exist…" at bounding box center [218, 151] width 150 height 128
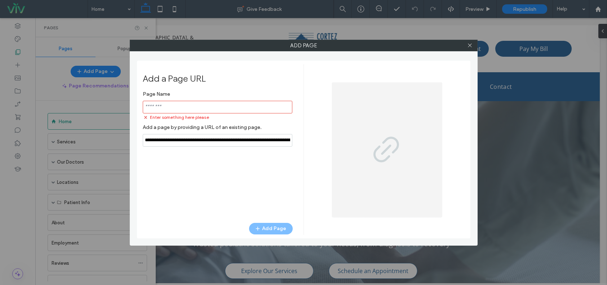
click at [188, 109] on input "notEmpty" at bounding box center [218, 107] width 150 height 13
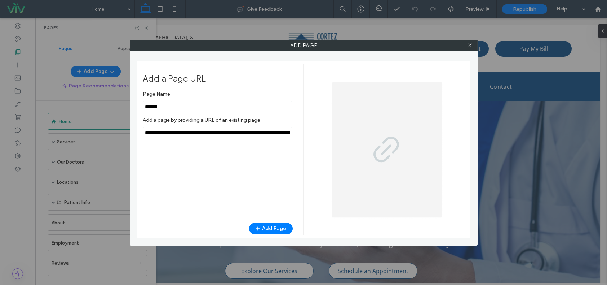
type input "*******"
click at [176, 171] on div "Page Name Add a page by providing a URL of an existing page. Add Page" at bounding box center [218, 151] width 150 height 128
click at [268, 222] on div "Add a Page URL Page Name Add a page by providing a URL of an existing page. Add…" at bounding box center [223, 149] width 161 height 170
click at [269, 225] on button "Add Page" at bounding box center [271, 229] width 44 height 12
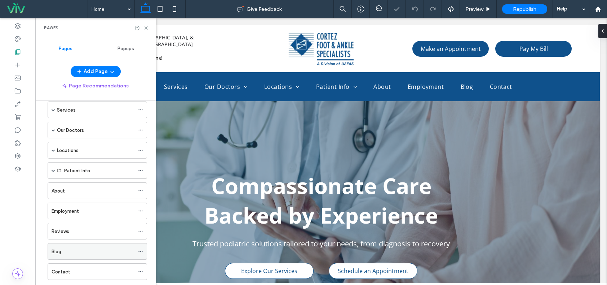
scroll to position [69, 0]
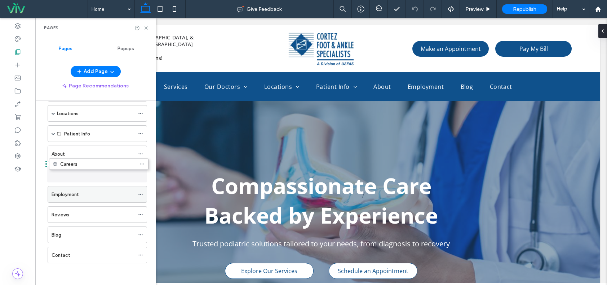
drag, startPoint x: 91, startPoint y: 253, endPoint x: 92, endPoint y: 167, distance: 86.6
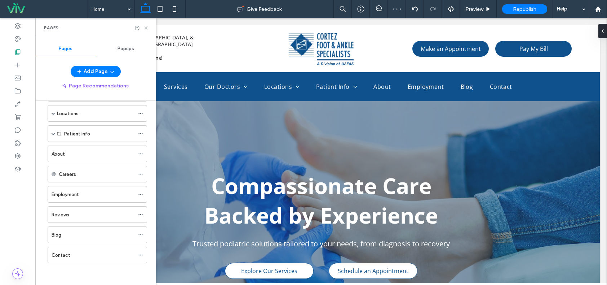
click at [148, 29] on icon at bounding box center [146, 27] width 5 height 5
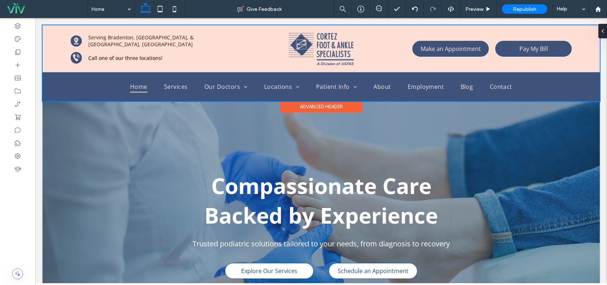
click at [380, 71] on div at bounding box center [322, 63] width 558 height 76
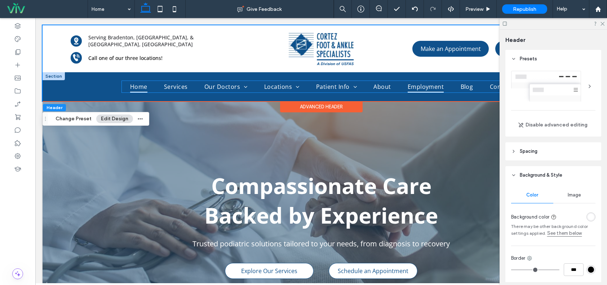
click at [422, 87] on span "Employment" at bounding box center [426, 87] width 36 height 12
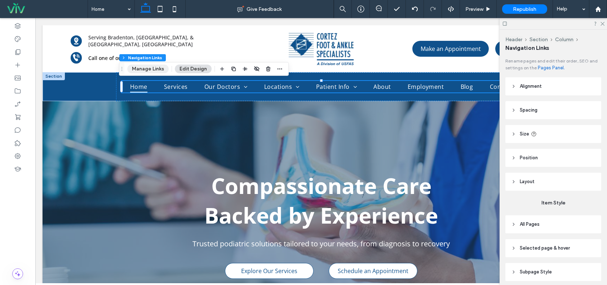
click at [147, 69] on button "Manage Links" at bounding box center [147, 69] width 41 height 9
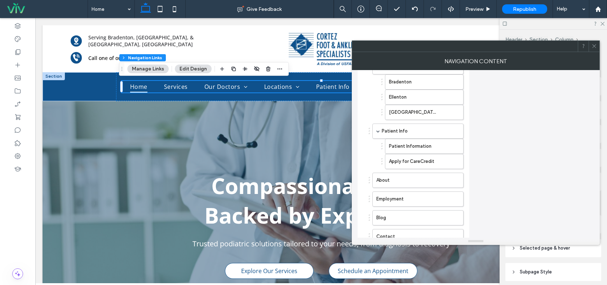
scroll to position [228, 0]
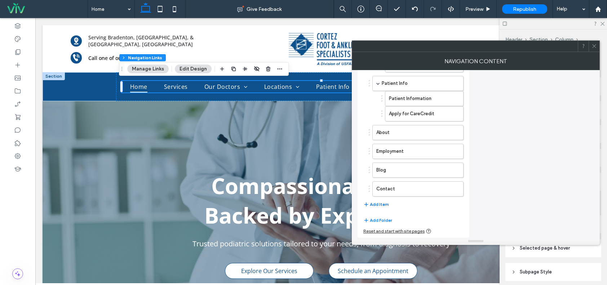
click at [382, 203] on button "Add Item" at bounding box center [377, 204] width 26 height 9
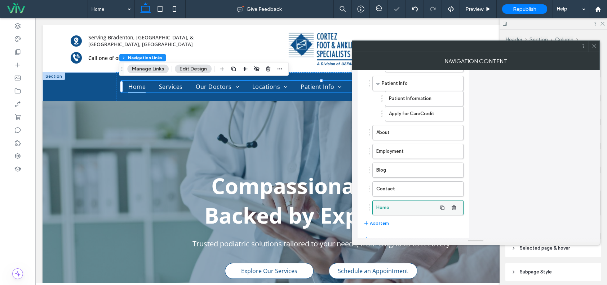
click at [386, 206] on label "Home" at bounding box center [406, 207] width 60 height 14
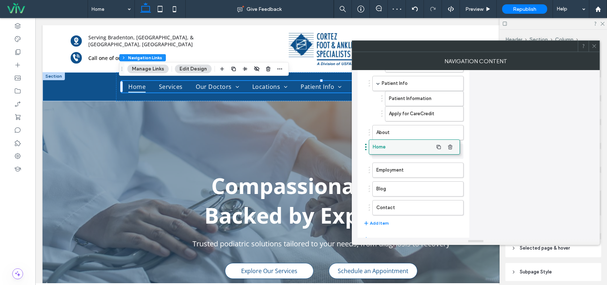
drag, startPoint x: 386, startPoint y: 206, endPoint x: 382, endPoint y: 145, distance: 60.7
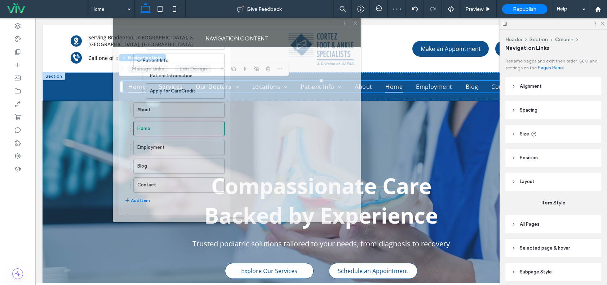
drag, startPoint x: 421, startPoint y: 49, endPoint x: 222, endPoint y: 15, distance: 201.6
click at [222, 18] on div at bounding box center [226, 23] width 226 height 11
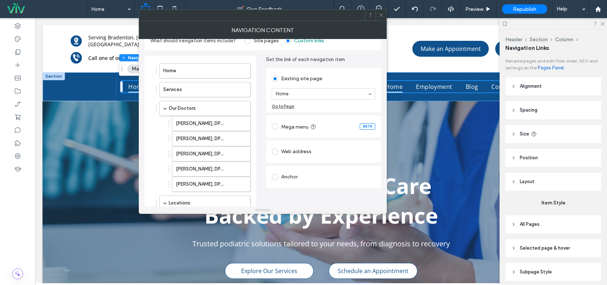
scroll to position [12, 0]
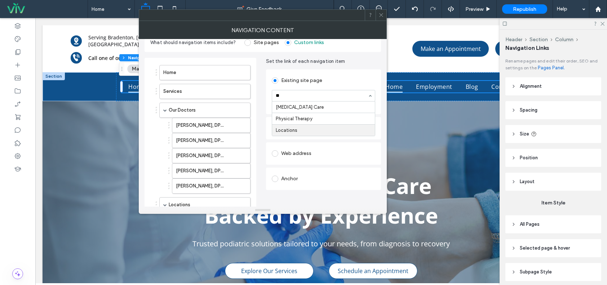
type input "*"
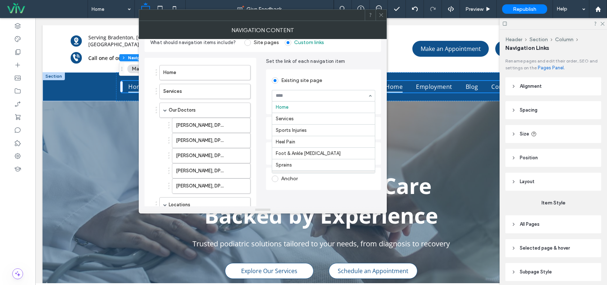
drag, startPoint x: 328, startPoint y: 210, endPoint x: 324, endPoint y: 208, distance: 4.8
click at [323, 200] on div "Existing site page Home Services Sports Injuries Heel Pain Foot & Ankle Fractur…" at bounding box center [323, 140] width 115 height 144
click at [308, 151] on div "Web address" at bounding box center [323, 153] width 103 height 12
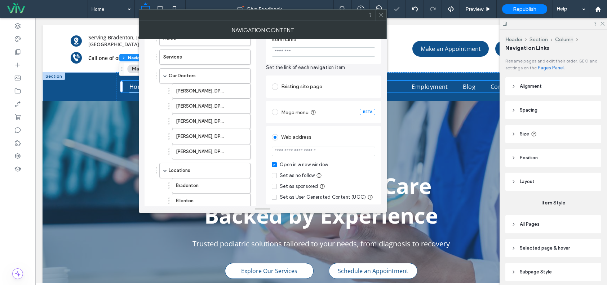
scroll to position [84, 0]
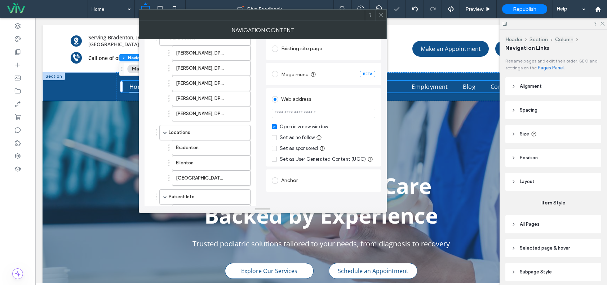
click at [298, 117] on input "url" at bounding box center [323, 113] width 103 height 9
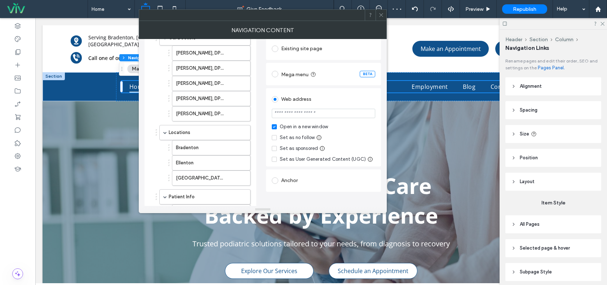
paste input "**********"
type input "**********"
click at [340, 87] on div "**********" at bounding box center [323, 113] width 115 height 155
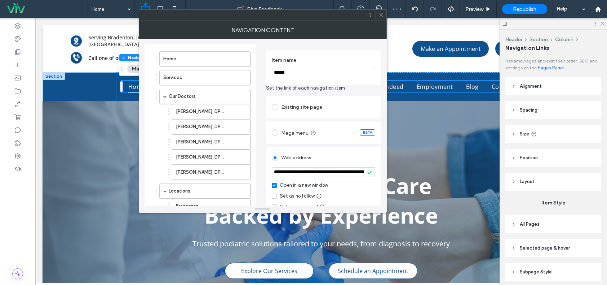
scroll to position [0, 0]
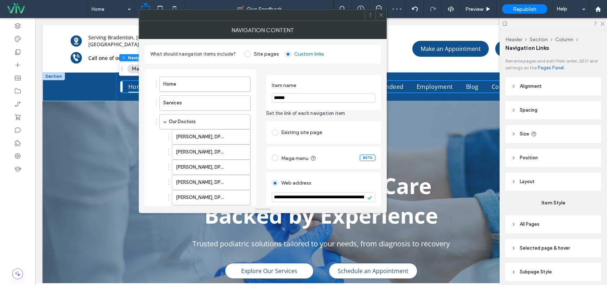
drag, startPoint x: 297, startPoint y: 91, endPoint x: 290, endPoint y: 92, distance: 7.3
click at [290, 92] on section "Item name ******" at bounding box center [323, 92] width 103 height 27
drag, startPoint x: 298, startPoint y: 96, endPoint x: 260, endPoint y: 95, distance: 37.9
click at [260, 95] on div "**********" at bounding box center [263, 257] width 237 height 389
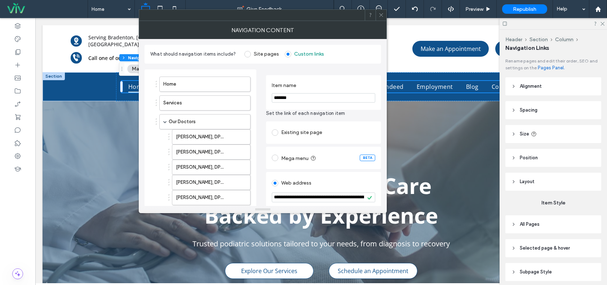
type input "*******"
click at [286, 115] on span "Set the link of each navigation item" at bounding box center [323, 113] width 115 height 7
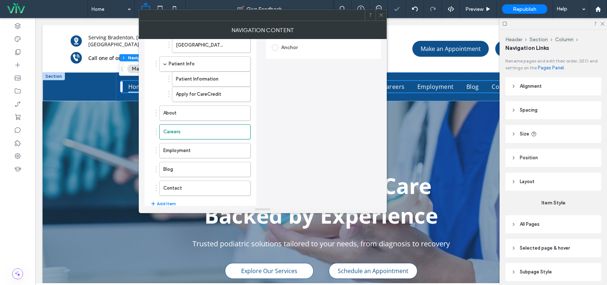
scroll to position [247, 0]
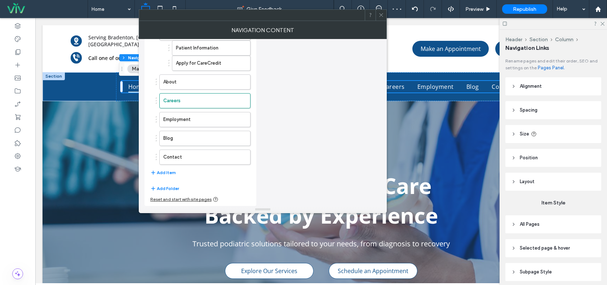
click at [381, 13] on icon at bounding box center [381, 14] width 5 height 5
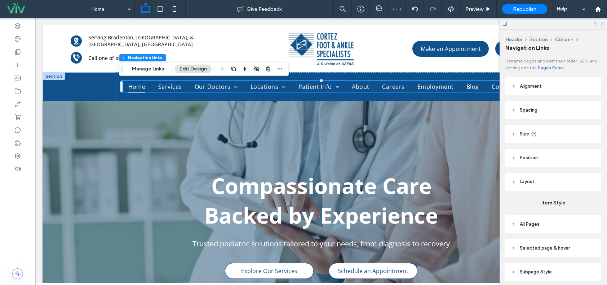
click at [603, 23] on use at bounding box center [603, 24] width 4 height 4
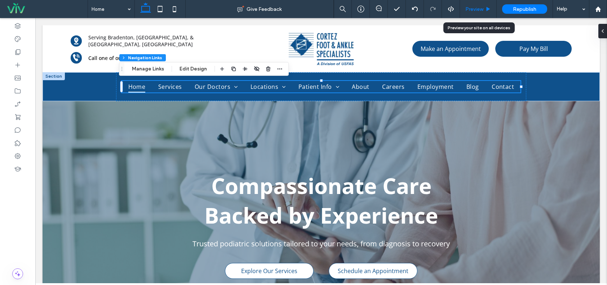
click at [476, 11] on span "Preview" at bounding box center [475, 9] width 18 height 6
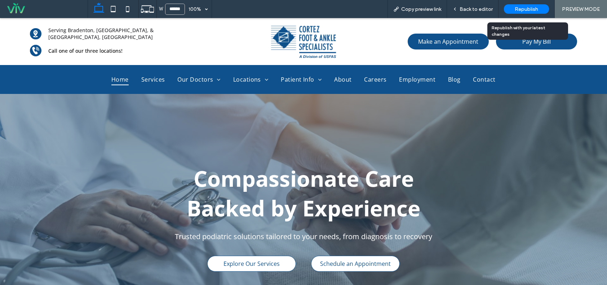
click at [523, 5] on div "Republish" at bounding box center [526, 8] width 45 height 9
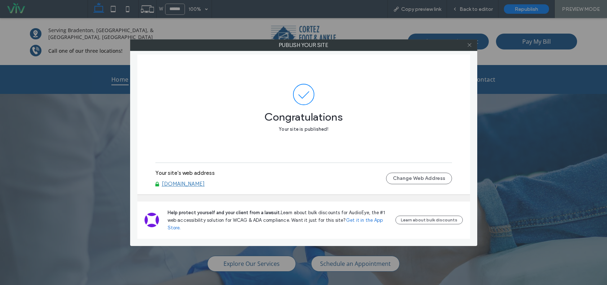
click at [471, 46] on icon at bounding box center [469, 44] width 5 height 5
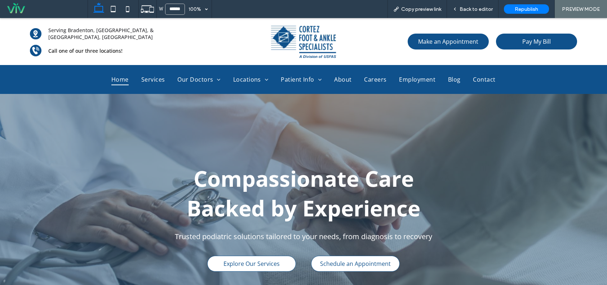
click at [479, 14] on div "Back to editor" at bounding box center [473, 9] width 52 height 18
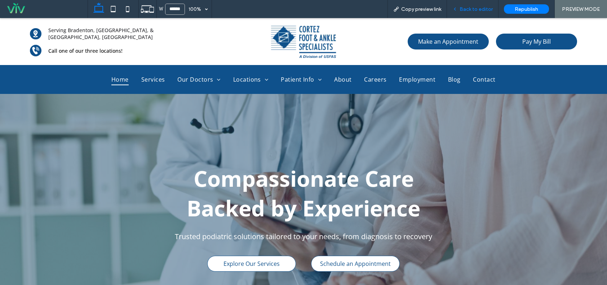
click at [461, 17] on div "Back to editor" at bounding box center [473, 9] width 52 height 18
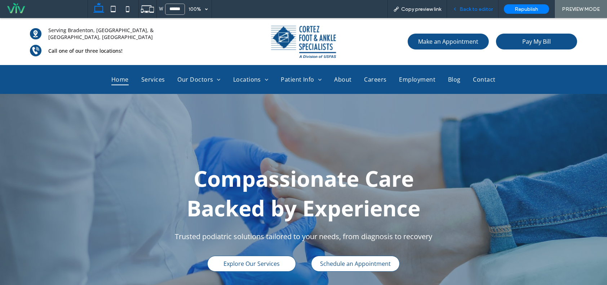
click at [467, 10] on span "Back to editor" at bounding box center [476, 9] width 33 height 6
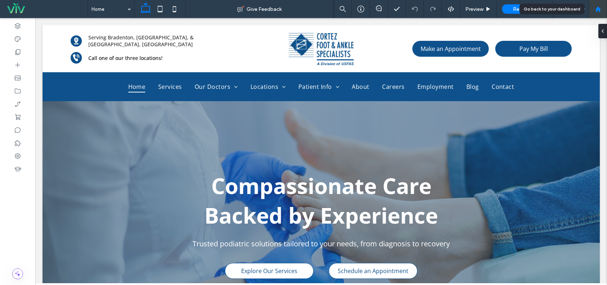
click at [604, 9] on div at bounding box center [598, 9] width 17 height 6
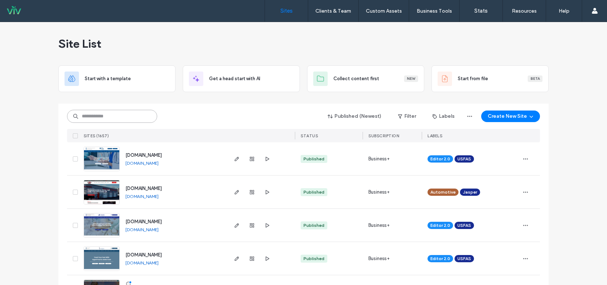
click at [101, 112] on input at bounding box center [112, 116] width 90 height 13
click at [101, 114] on input at bounding box center [112, 116] width 90 height 13
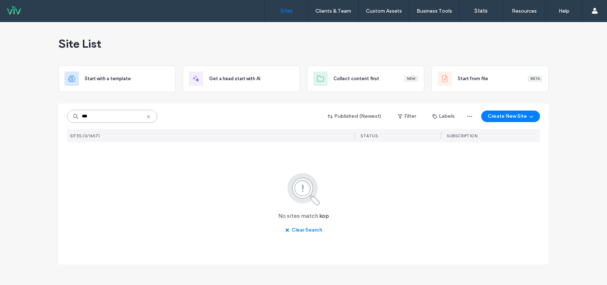
type input "***"
click at [147, 116] on icon at bounding box center [149, 117] width 6 height 6
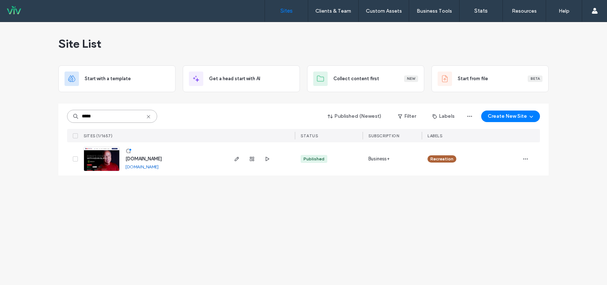
type input "*****"
click at [107, 163] on img at bounding box center [101, 171] width 35 height 49
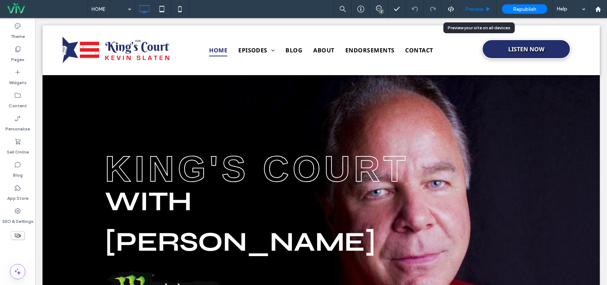
click at [482, 11] on span "Preview" at bounding box center [475, 9] width 18 height 6
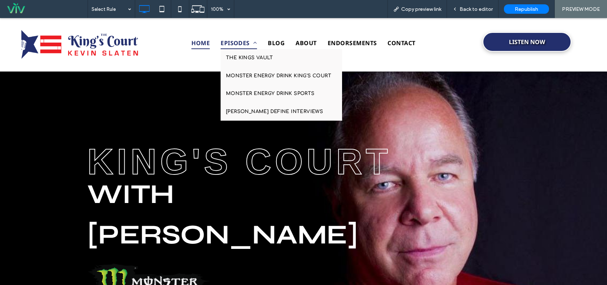
click at [226, 43] on span "EPISODES" at bounding box center [239, 43] width 36 height 12
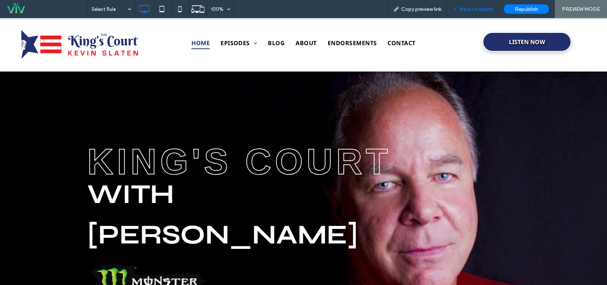
click at [472, 9] on span "Back to editor" at bounding box center [476, 9] width 33 height 6
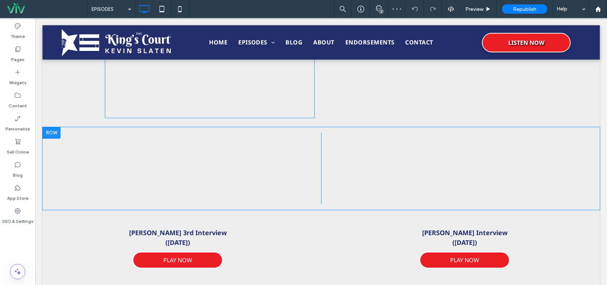
scroll to position [703, 0]
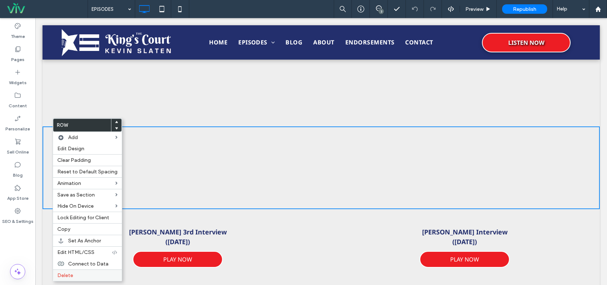
click at [79, 273] on label "Delete" at bounding box center [87, 275] width 60 height 6
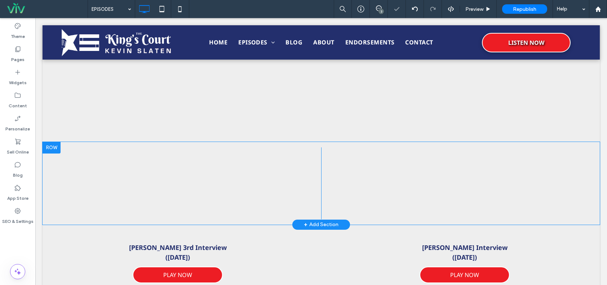
scroll to position [595, 0]
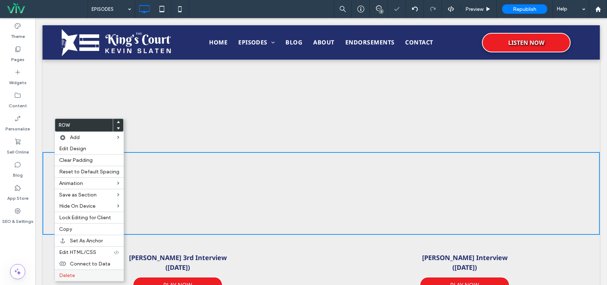
drag, startPoint x: 31, startPoint y: 263, endPoint x: 69, endPoint y: 275, distance: 39.3
click at [67, 277] on span "Delete" at bounding box center [67, 275] width 16 height 6
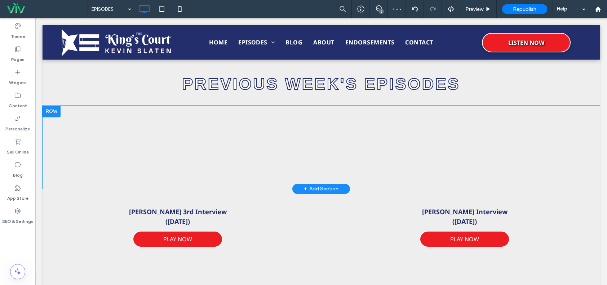
scroll to position [523, 0]
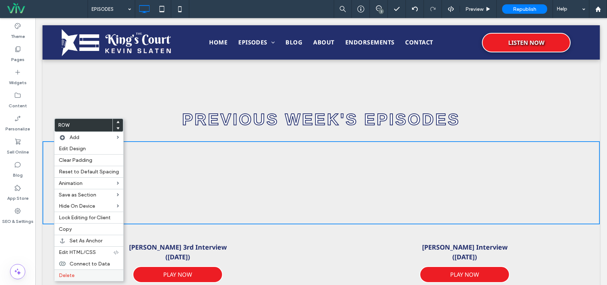
click at [74, 273] on label "Delete" at bounding box center [89, 275] width 60 height 6
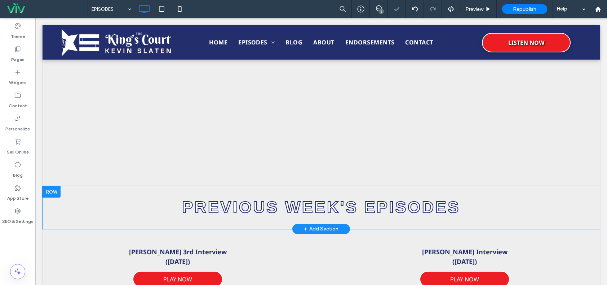
scroll to position [415, 0]
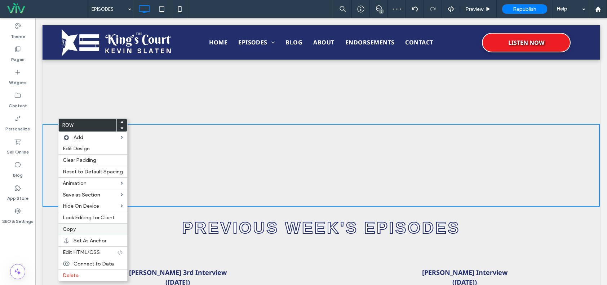
click at [85, 229] on label "Copy" at bounding box center [93, 229] width 60 height 6
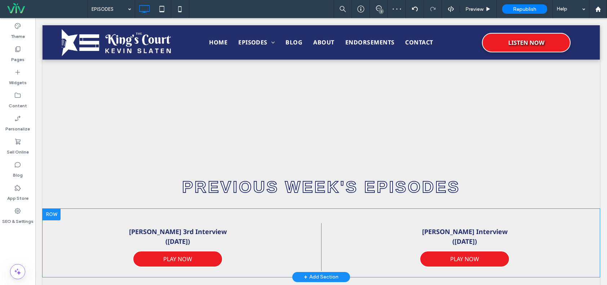
scroll to position [487, 0]
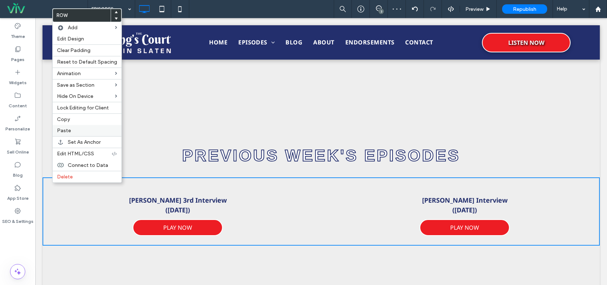
click at [64, 131] on span "Paste" at bounding box center [64, 130] width 14 height 6
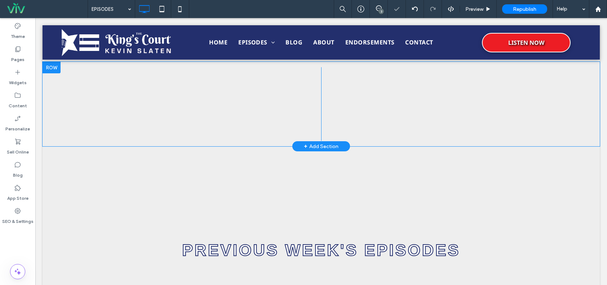
scroll to position [307, 0]
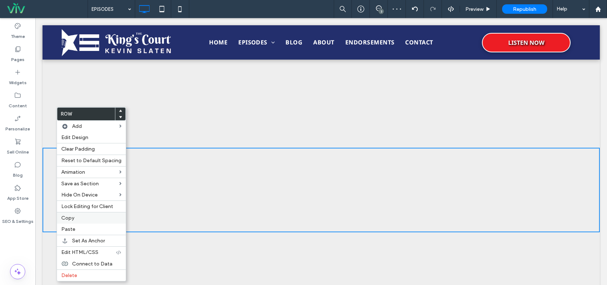
click at [75, 220] on label "Copy" at bounding box center [91, 218] width 60 height 6
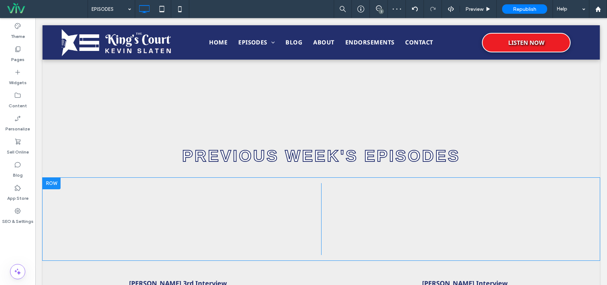
scroll to position [487, 0]
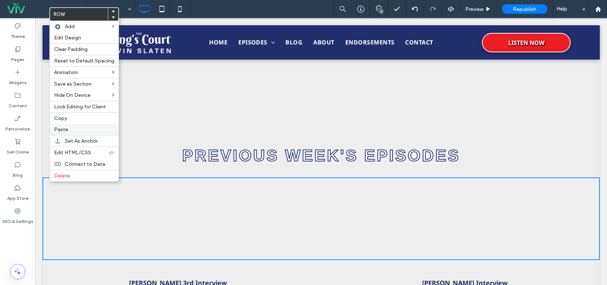
click at [72, 125] on div "Paste" at bounding box center [84, 129] width 69 height 11
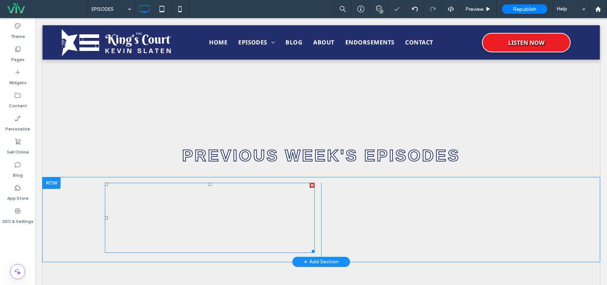
click at [202, 217] on span at bounding box center [210, 217] width 210 height 70
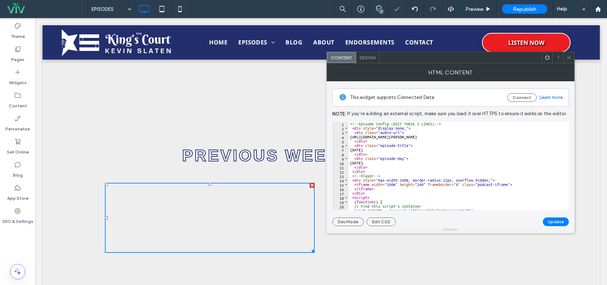
click at [569, 56] on icon at bounding box center [569, 57] width 5 height 5
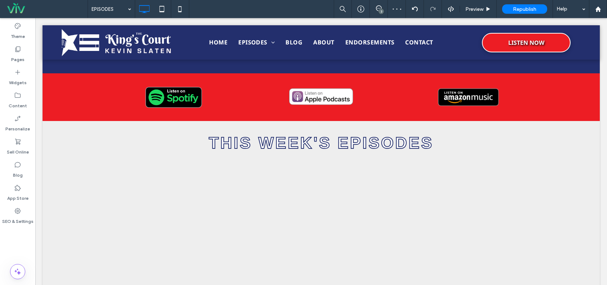
scroll to position [198, 0]
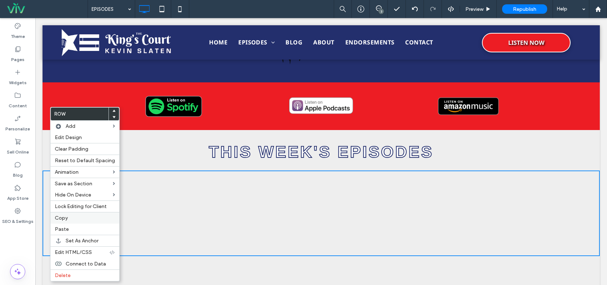
click at [85, 213] on div "Copy" at bounding box center [84, 218] width 69 height 12
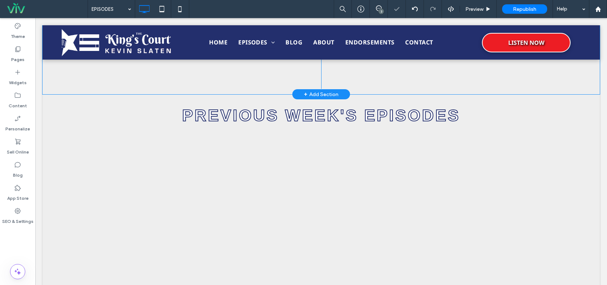
scroll to position [487, 0]
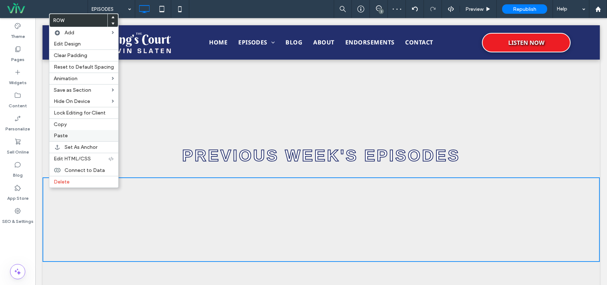
click at [71, 136] on label "Paste" at bounding box center [84, 135] width 60 height 6
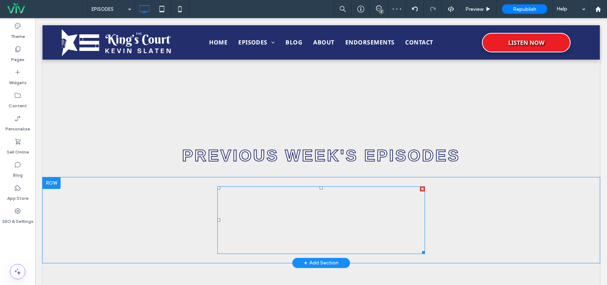
click at [300, 211] on span at bounding box center [321, 219] width 208 height 67
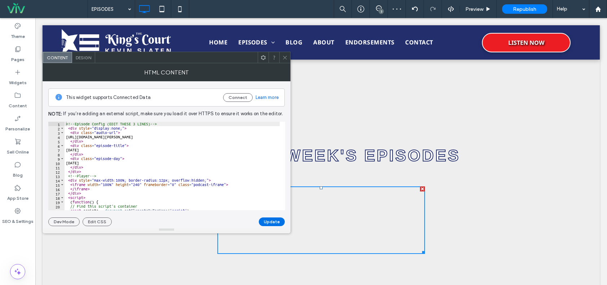
click at [273, 220] on button "Update" at bounding box center [272, 221] width 26 height 9
click at [282, 54] on div at bounding box center [284, 57] width 11 height 11
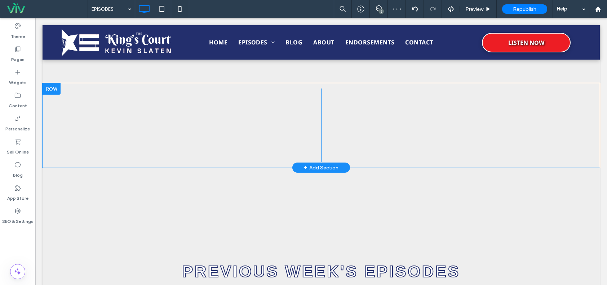
scroll to position [343, 0]
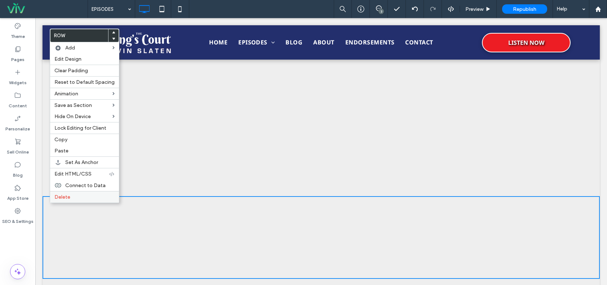
click at [55, 198] on span "Delete" at bounding box center [62, 197] width 16 height 6
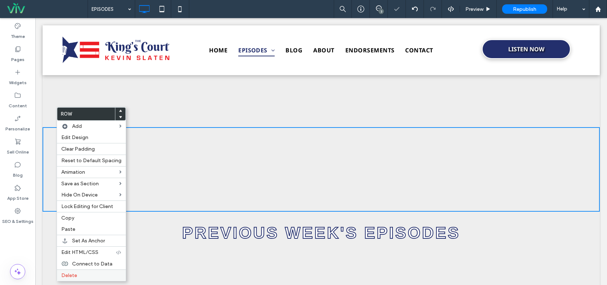
click at [100, 273] on label "Delete" at bounding box center [91, 275] width 60 height 6
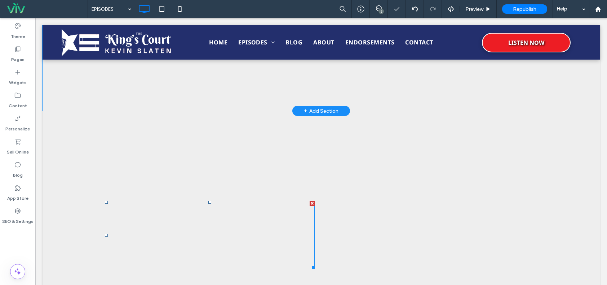
scroll to position [471, 0]
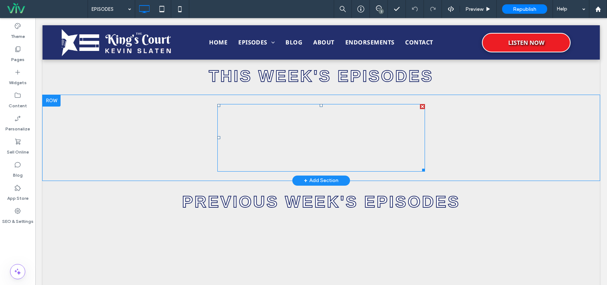
scroll to position [288, 0]
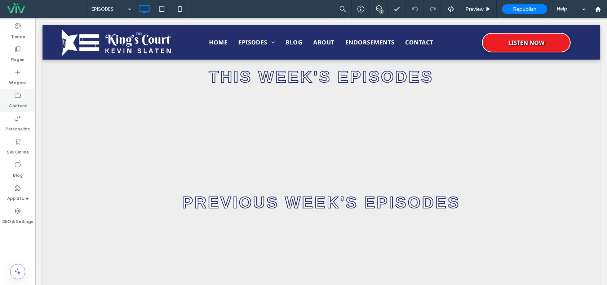
click at [14, 101] on label "Content" at bounding box center [18, 104] width 18 height 10
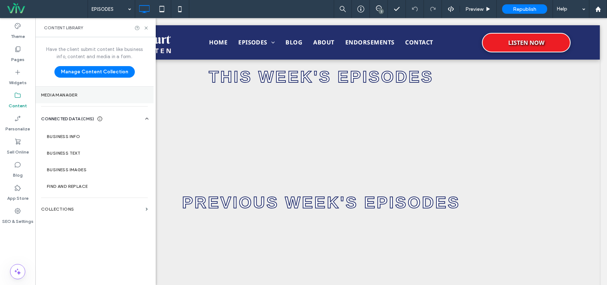
click at [73, 92] on label "Media Manager" at bounding box center [94, 94] width 107 height 5
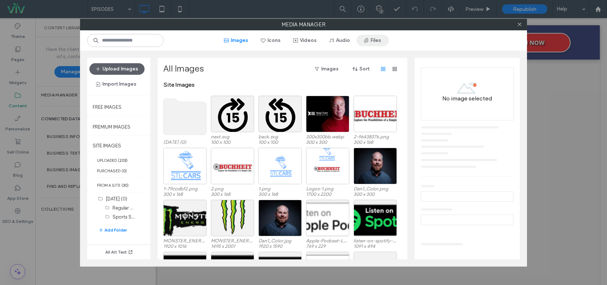
click at [369, 41] on use "button" at bounding box center [366, 40] width 5 height 5
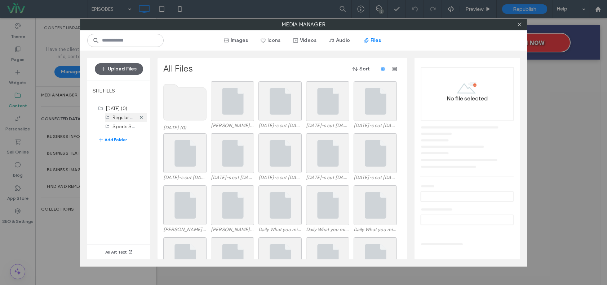
click at [120, 114] on div "Regular Shows (10)" at bounding box center [124, 118] width 23 height 8
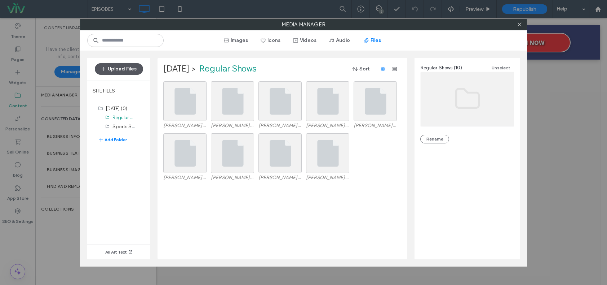
click at [124, 72] on button "Upload Files" at bounding box center [119, 69] width 48 height 12
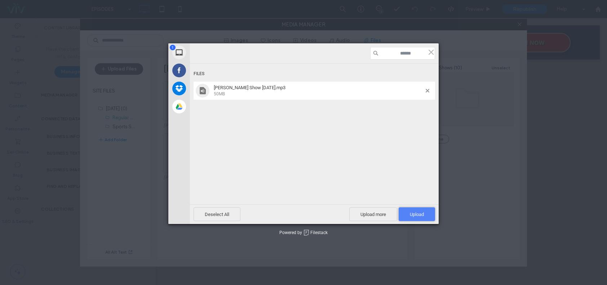
click at [406, 218] on span "Upload 1" at bounding box center [417, 214] width 36 height 14
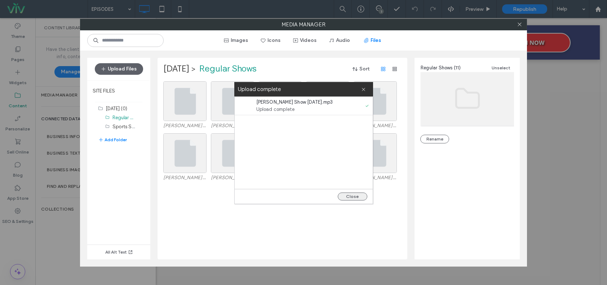
click at [362, 199] on button "Close" at bounding box center [353, 196] width 30 height 8
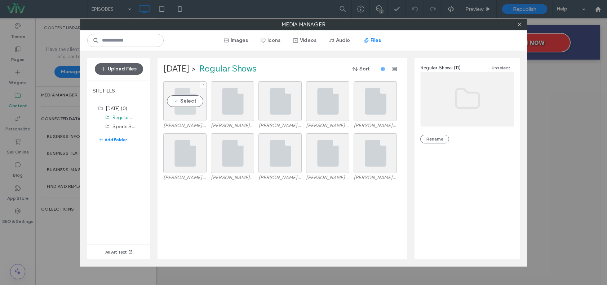
click at [182, 103] on div "Select" at bounding box center [184, 101] width 43 height 40
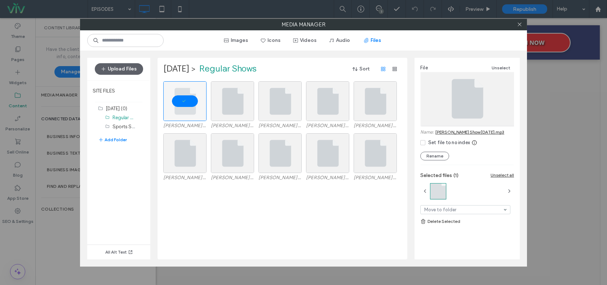
click at [442, 129] on link "Slaten Show 8-18-25.mp3" at bounding box center [470, 131] width 69 height 5
click at [518, 25] on icon at bounding box center [519, 24] width 5 height 5
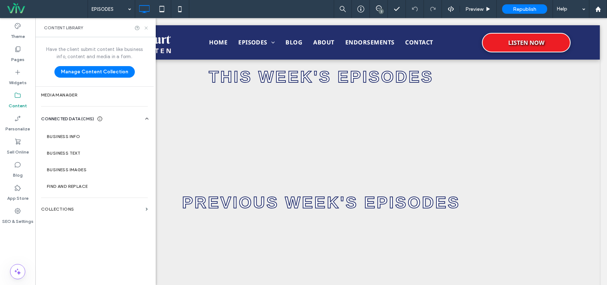
click at [147, 26] on icon at bounding box center [146, 27] width 5 height 5
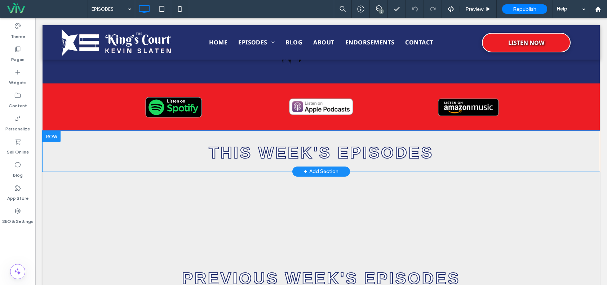
scroll to position [252, 0]
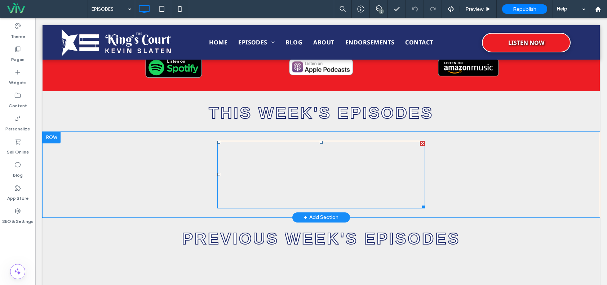
click at [366, 164] on span at bounding box center [321, 174] width 208 height 67
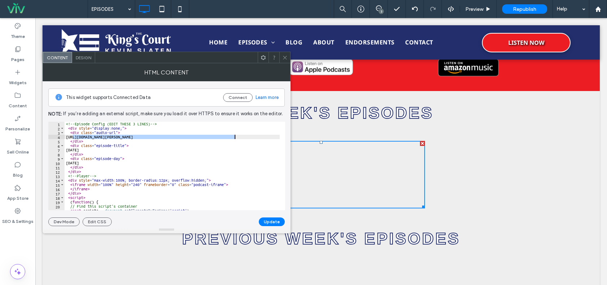
drag, startPoint x: 71, startPoint y: 136, endPoint x: 243, endPoint y: 136, distance: 171.3
click at [243, 136] on div "<!-- Episode Config (EDIT THESE 3 LINES) --> < div style = "display:none;" > < …" at bounding box center [260, 168] width 390 height 92
paste textarea "Cursor at row 4"
click at [138, 147] on div "<!-- Episode Config (EDIT THESE 3 LINES) --> < div style = "display:none;" > < …" at bounding box center [260, 168] width 390 height 92
click at [164, 173] on div "<!-- Episode Config (EDIT THESE 3 LINES) --> < div style = "display:none;" > < …" at bounding box center [260, 168] width 390 height 92
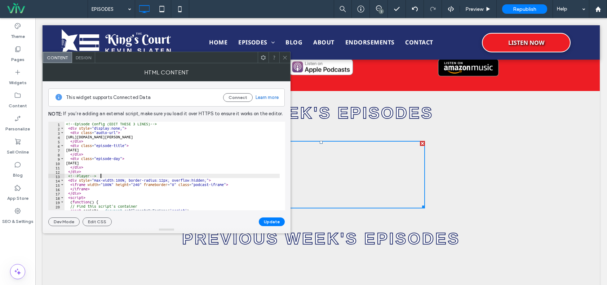
click at [137, 145] on div "<!-- Episode Config (EDIT THESE 3 LINES) --> < div style = "display:none;" > < …" at bounding box center [260, 168] width 390 height 92
type textarea "**********"
click at [268, 222] on button "Update" at bounding box center [272, 221] width 26 height 9
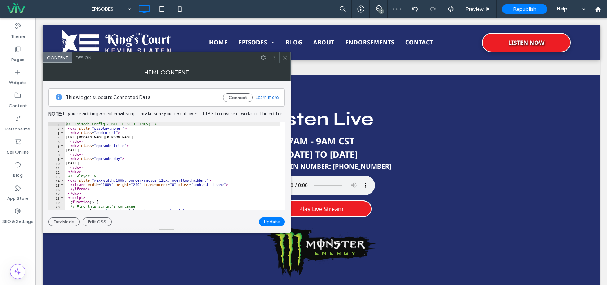
scroll to position [216, 0]
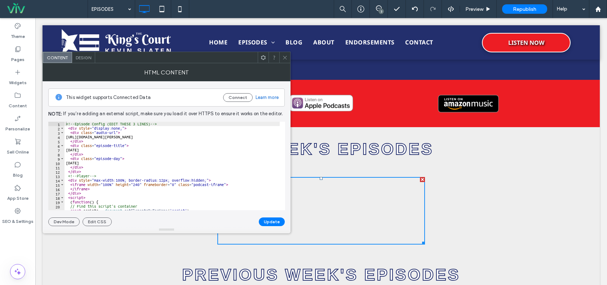
click at [93, 146] on div "<!-- Episode Config (EDIT THESE 3 LINES) --> < div style = "display:none;" > < …" at bounding box center [260, 170] width 390 height 97
click at [102, 159] on div "<!-- Episode Config (EDIT THESE 3 LINES) --> < div style = "display:none;" > < …" at bounding box center [260, 168] width 390 height 92
click at [102, 160] on div "<!-- Episode Config (EDIT THESE 3 LINES) --> < div style = "display:none;" > < …" at bounding box center [260, 168] width 390 height 92
type textarea "*"
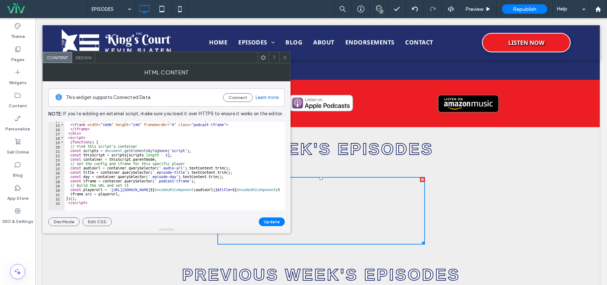
scroll to position [0, 0]
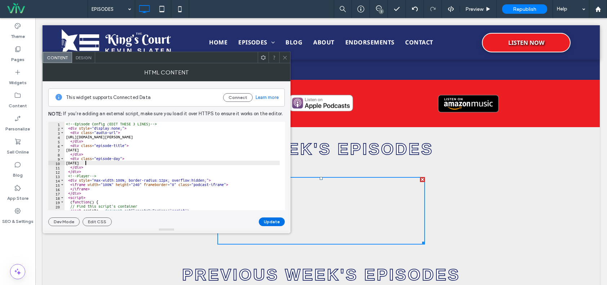
type textarea "******"
click at [269, 219] on button "Update" at bounding box center [272, 221] width 26 height 9
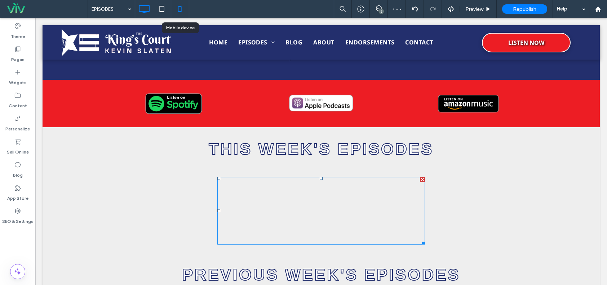
click at [180, 13] on icon at bounding box center [180, 9] width 14 height 14
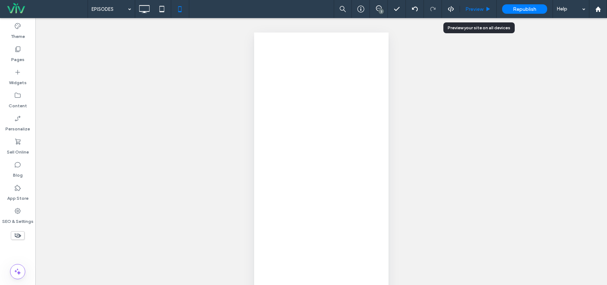
click at [480, 8] on span "Preview" at bounding box center [475, 9] width 18 height 6
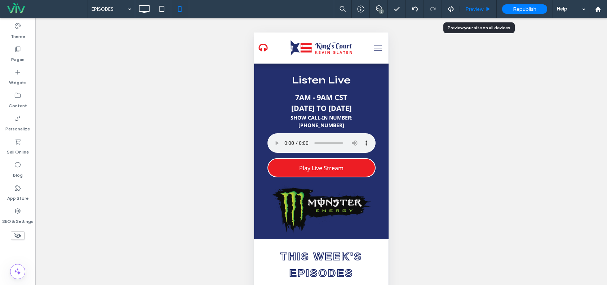
scroll to position [144, 0]
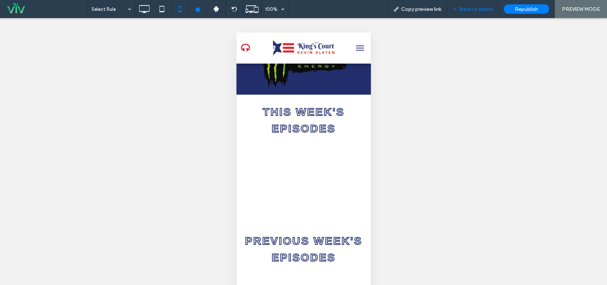
click at [470, 8] on span "Back to editor" at bounding box center [476, 9] width 33 height 6
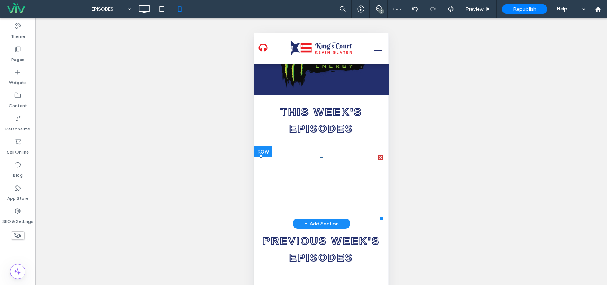
click at [337, 195] on span at bounding box center [321, 187] width 124 height 65
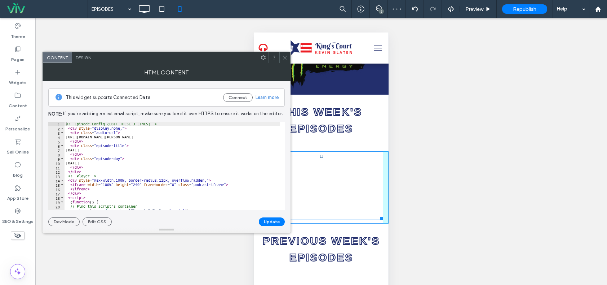
drag, startPoint x: 375, startPoint y: 210, endPoint x: 630, endPoint y: 268, distance: 261.7
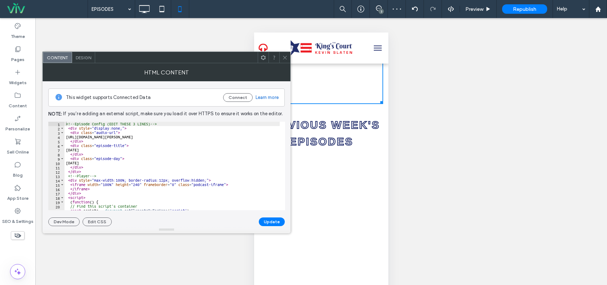
scroll to position [288, 0]
click at [282, 59] on icon at bounding box center [284, 57] width 5 height 5
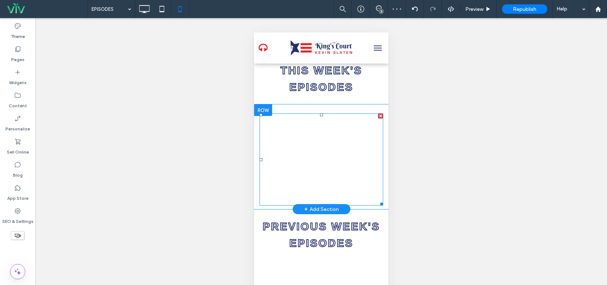
scroll to position [144, 0]
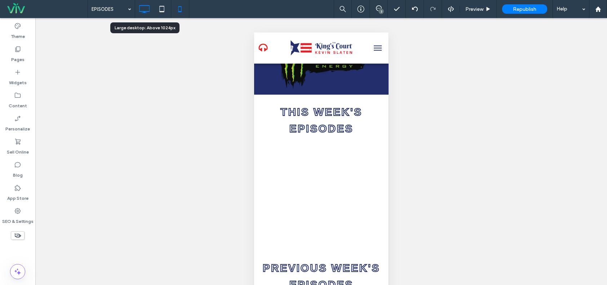
click at [143, 9] on icon at bounding box center [144, 9] width 14 height 14
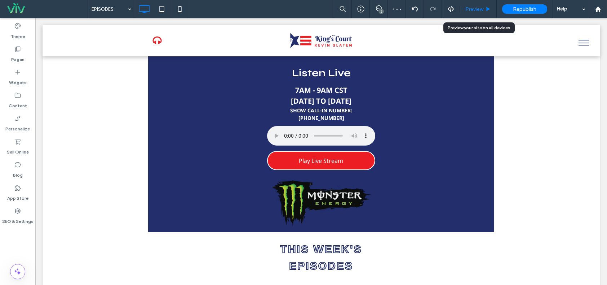
click at [473, 9] on span "Preview" at bounding box center [475, 9] width 18 height 6
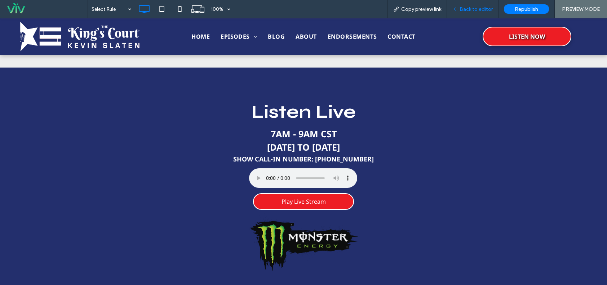
scroll to position [288, 0]
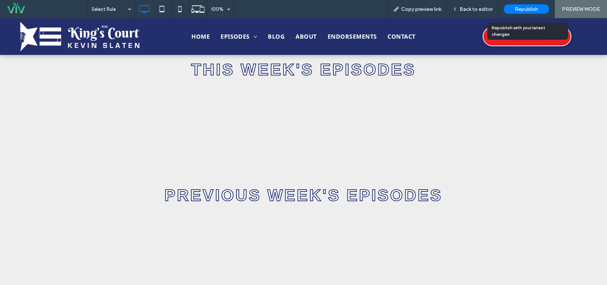
click at [530, 13] on div "Republish" at bounding box center [526, 8] width 45 height 9
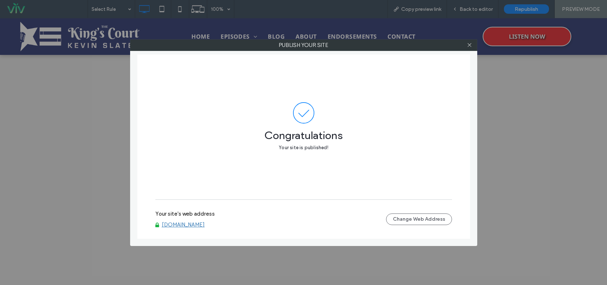
click at [194, 226] on link "[DOMAIN_NAME]" at bounding box center [183, 224] width 43 height 6
click at [467, 45] on icon at bounding box center [469, 44] width 5 height 5
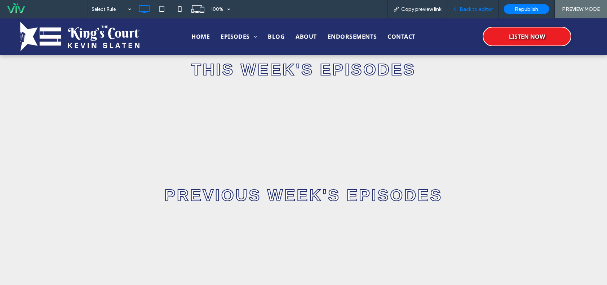
click at [476, 9] on span "Back to editor" at bounding box center [476, 9] width 33 height 6
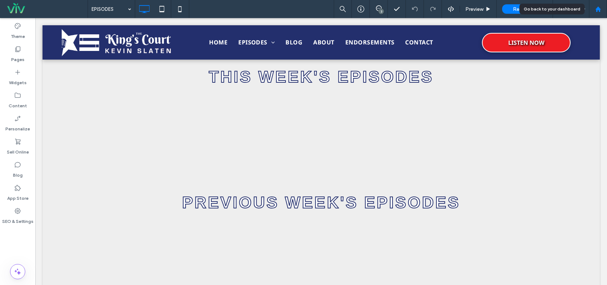
click at [602, 11] on div at bounding box center [598, 9] width 17 height 6
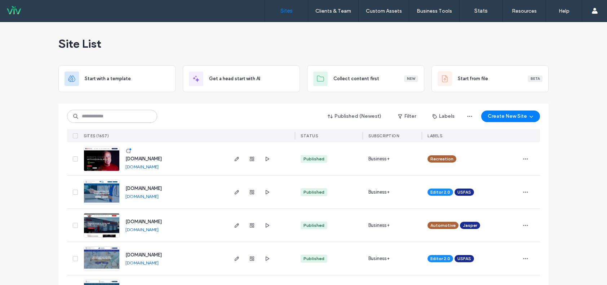
click at [217, 107] on div "Published (Newest) Filter Labels Create New Site SITES (1657) STATUS SUBSCRIPTI…" at bounding box center [303, 122] width 473 height 39
